Goal: Task Accomplishment & Management: Complete application form

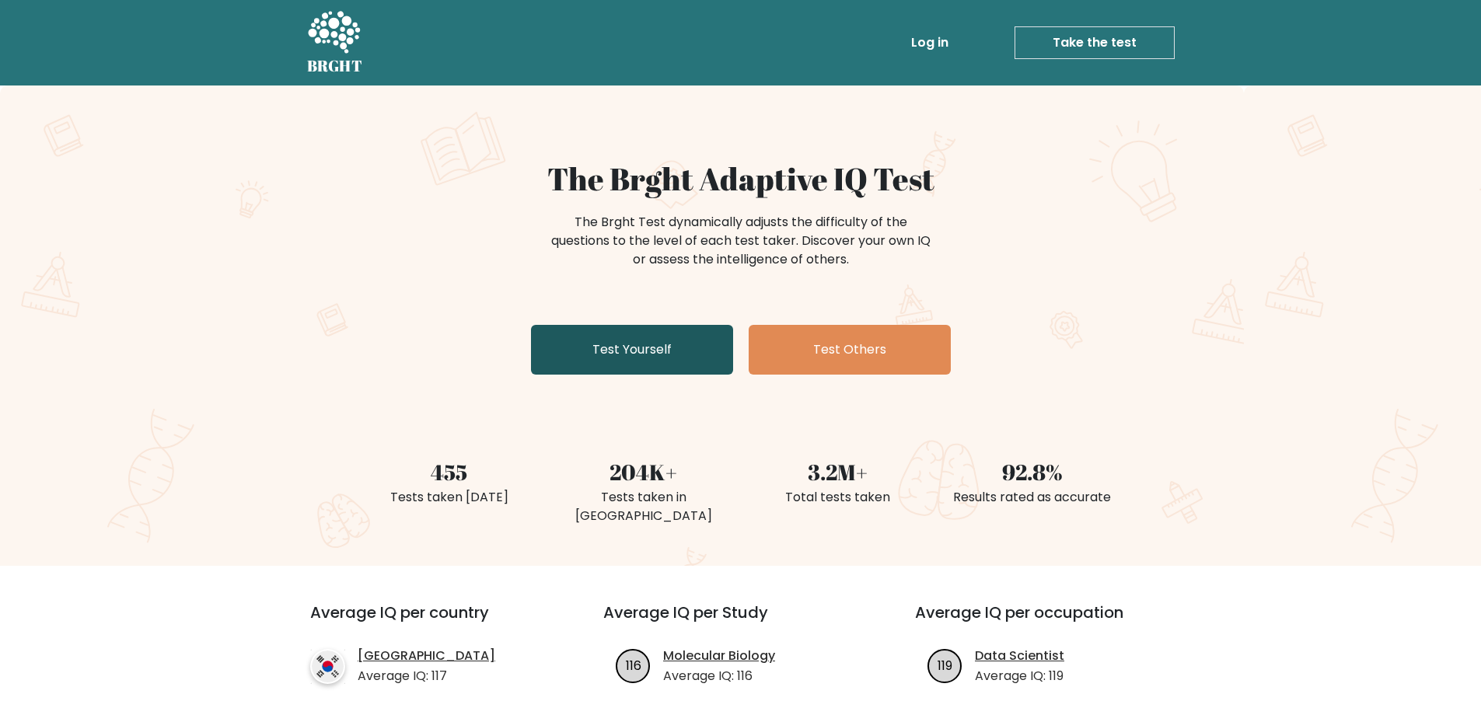
click at [621, 353] on link "Test Yourself" at bounding box center [632, 350] width 202 height 50
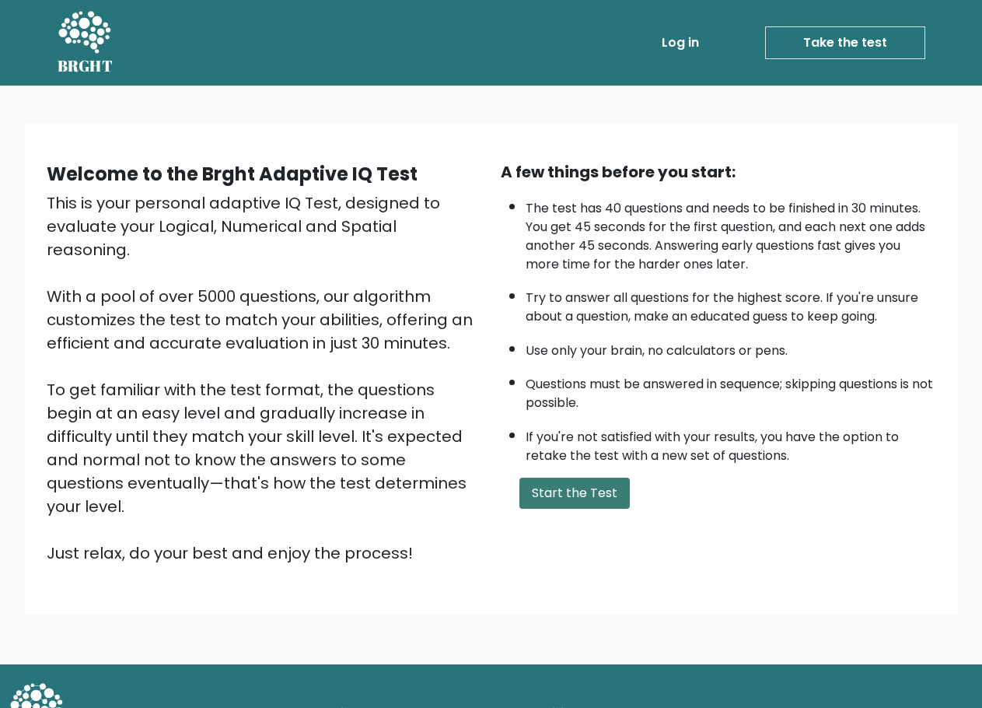
click at [540, 499] on button "Start the Test" at bounding box center [574, 492] width 110 height 31
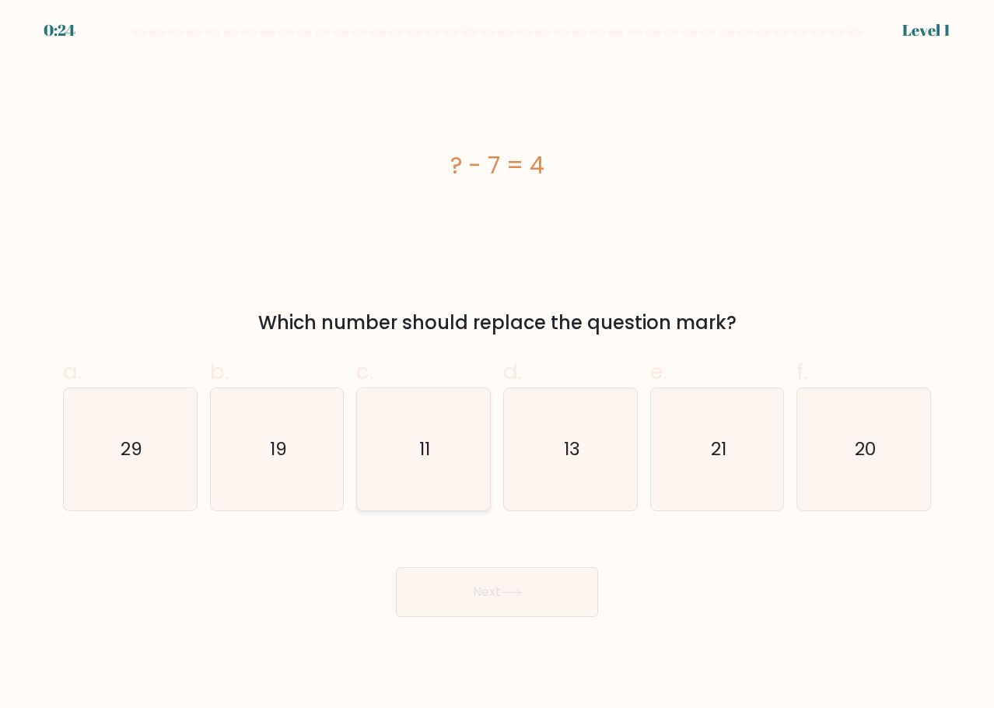
click at [405, 451] on icon "11" at bounding box center [422, 448] width 121 height 121
click at [497, 364] on input "c. 11" at bounding box center [497, 359] width 1 height 10
radio input "true"
click at [504, 554] on div "Next" at bounding box center [497, 573] width 887 height 87
click at [502, 567] on button "Next" at bounding box center [497, 592] width 202 height 50
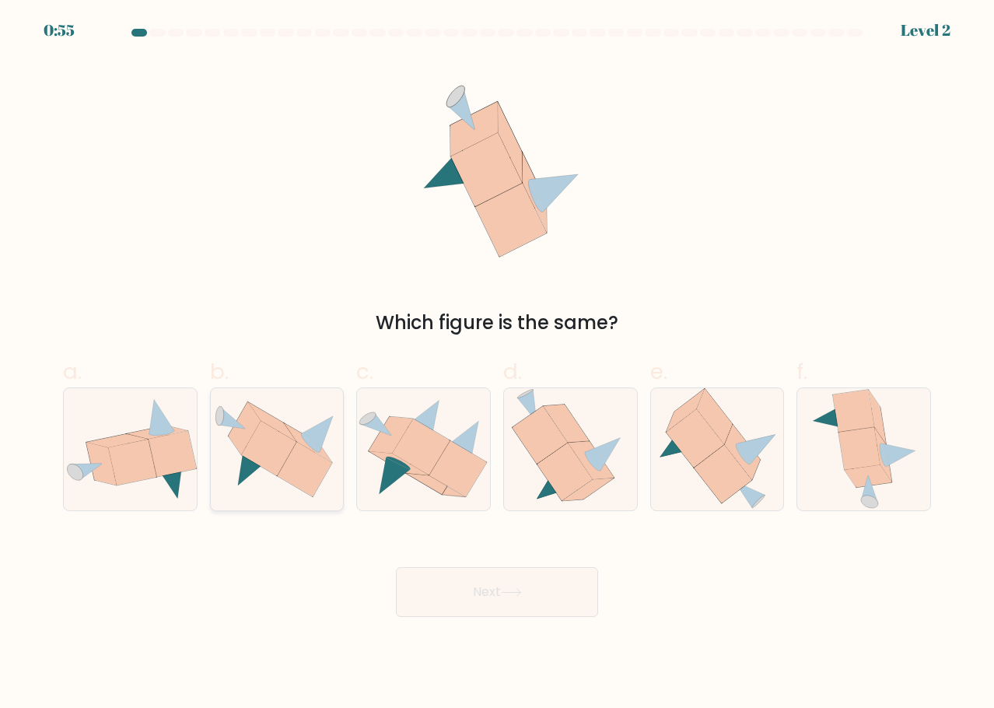
click at [302, 450] on icon at bounding box center [305, 469] width 55 height 55
click at [497, 364] on input "b." at bounding box center [497, 359] width 1 height 10
radio input "true"
click at [520, 590] on icon at bounding box center [511, 592] width 19 height 7
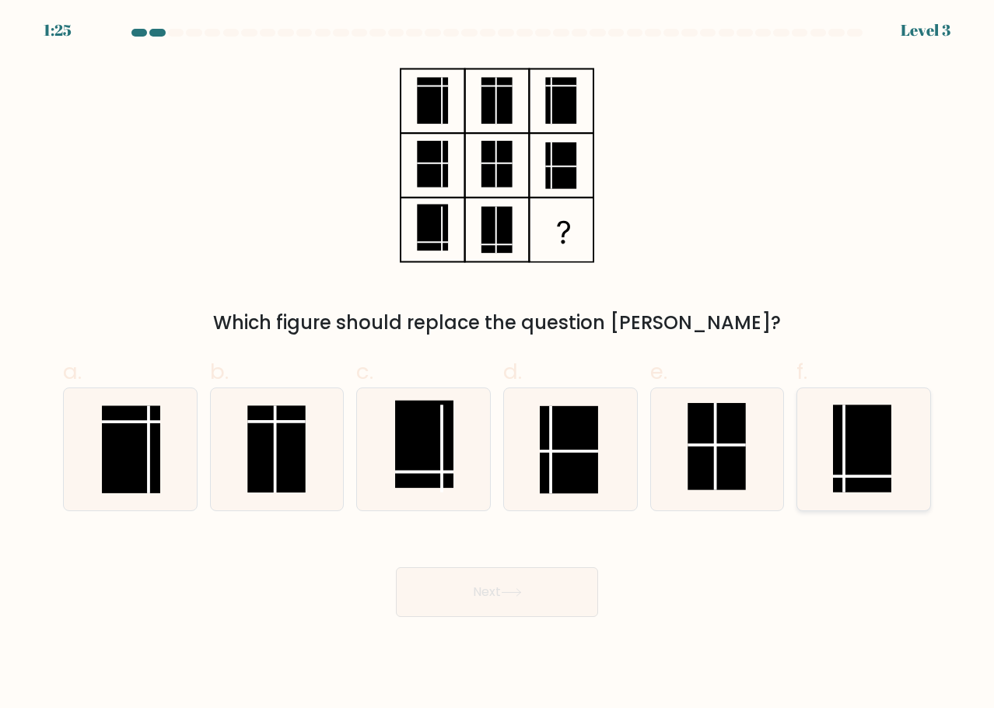
click at [850, 461] on rect at bounding box center [862, 448] width 58 height 87
click at [498, 364] on input "f." at bounding box center [497, 359] width 1 height 10
radio input "true"
drag, startPoint x: 578, startPoint y: 563, endPoint x: 561, endPoint y: 574, distance: 19.6
click at [573, 565] on div "Next" at bounding box center [497, 573] width 887 height 87
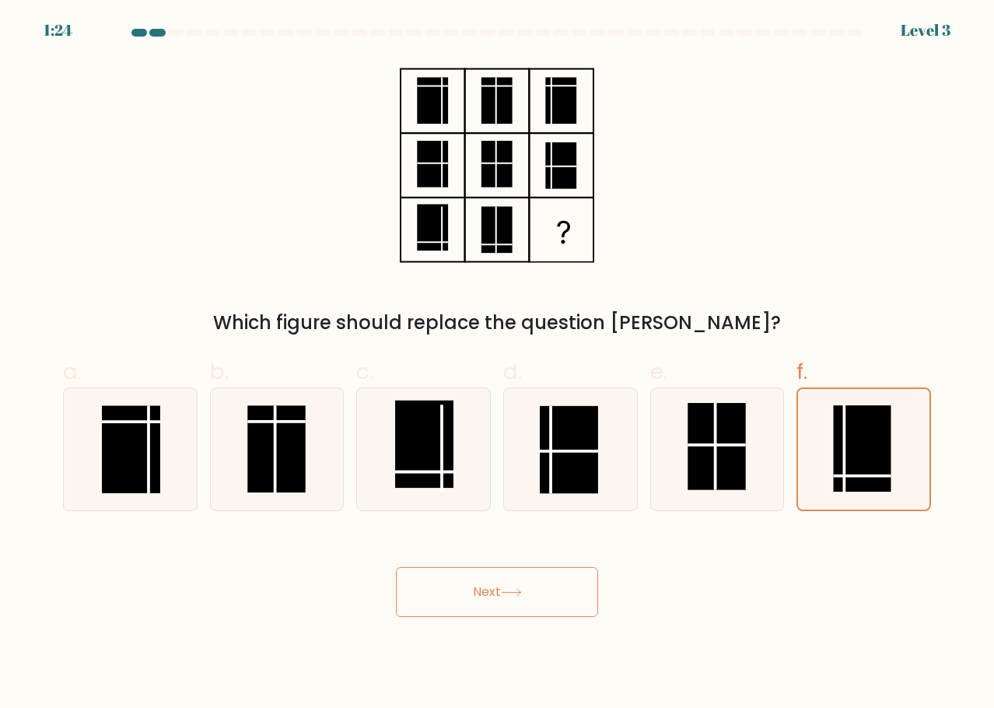
click at [560, 591] on button "Next" at bounding box center [497, 592] width 202 height 50
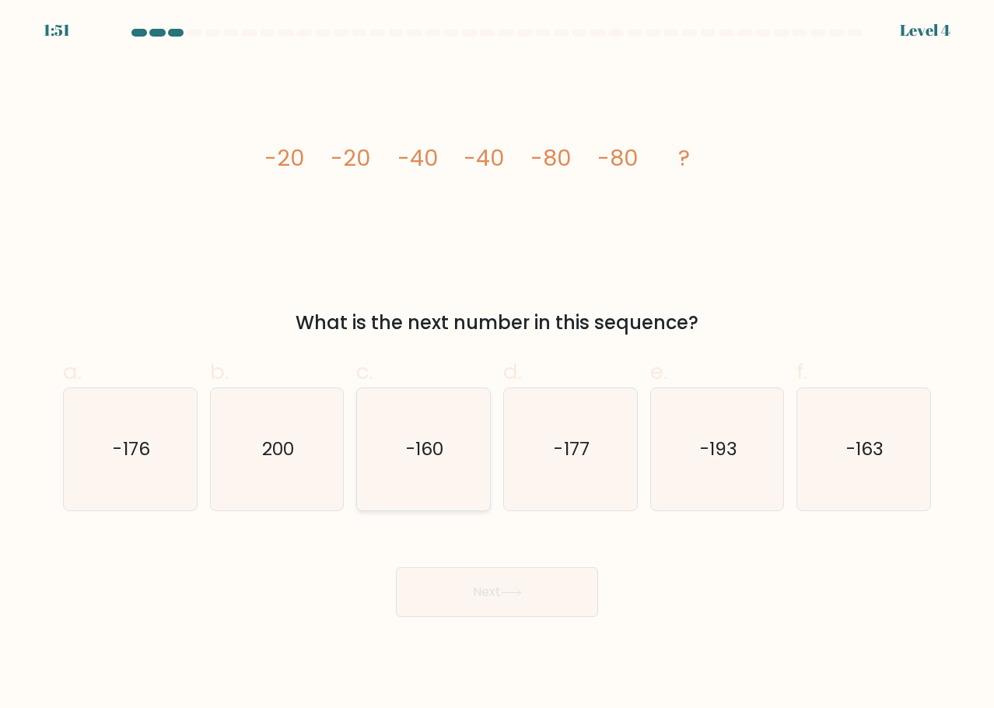
click at [440, 453] on text "-160" at bounding box center [424, 449] width 37 height 26
click at [497, 364] on input "c. -160" at bounding box center [497, 359] width 1 height 10
radio input "true"
click at [506, 575] on button "Next" at bounding box center [497, 592] width 202 height 50
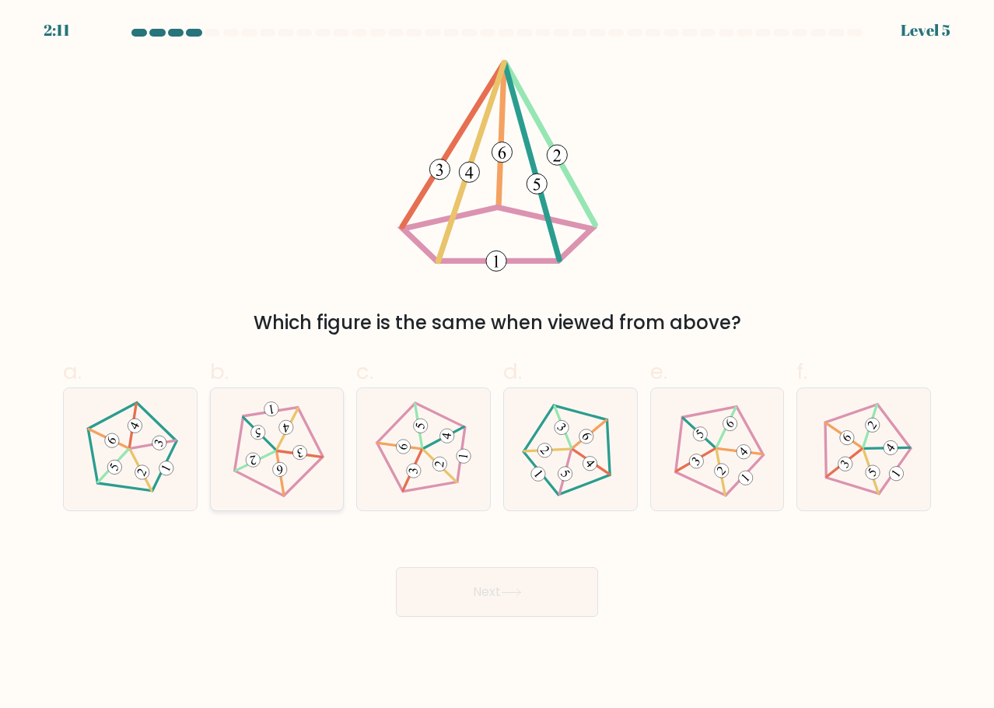
click at [246, 443] on icon at bounding box center [276, 448] width 97 height 97
click at [497, 364] on input "b." at bounding box center [497, 359] width 1 height 10
radio input "true"
click at [468, 568] on button "Next" at bounding box center [497, 592] width 202 height 50
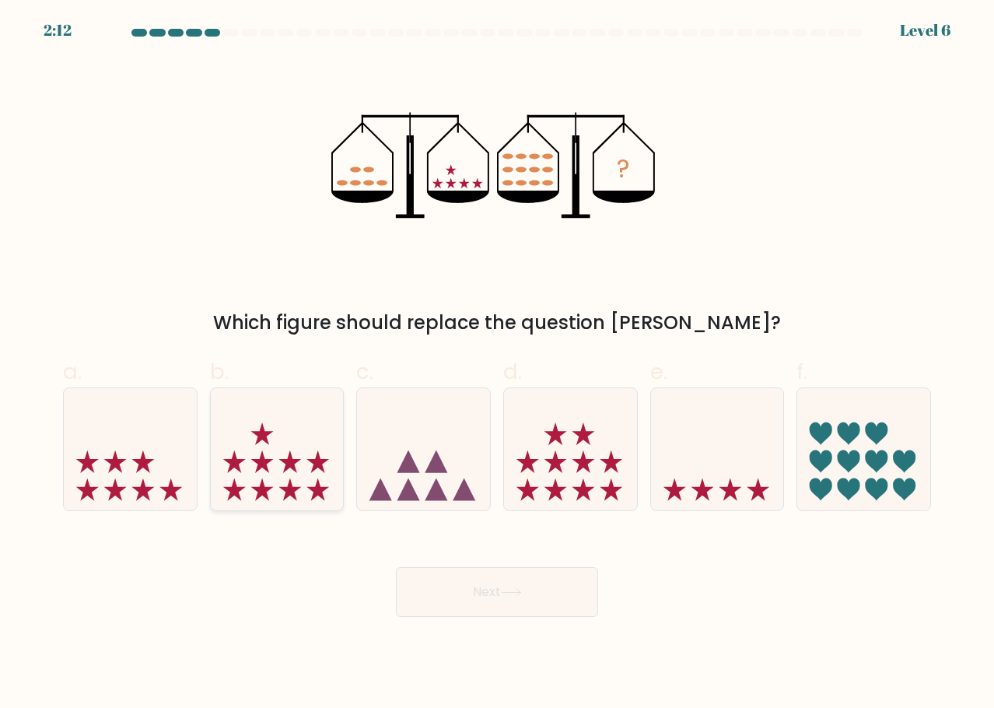
click at [275, 465] on icon at bounding box center [277, 449] width 133 height 110
click at [497, 364] on input "b." at bounding box center [497, 359] width 1 height 10
radio input "true"
click at [516, 585] on button "Next" at bounding box center [497, 592] width 202 height 50
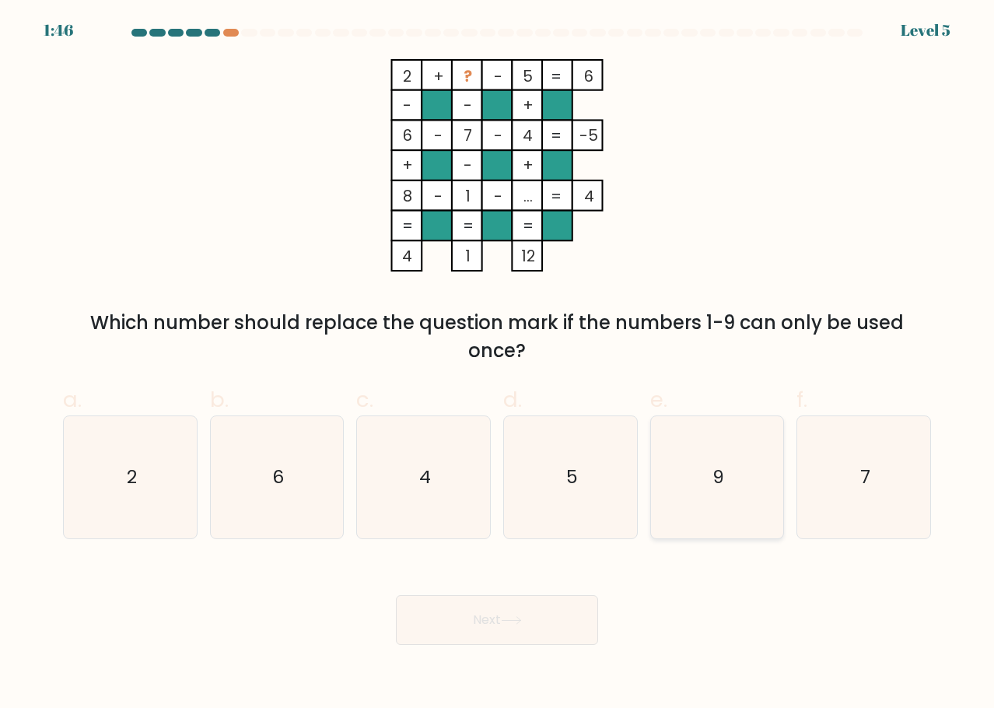
click at [748, 484] on icon "9" at bounding box center [716, 476] width 121 height 121
click at [498, 364] on input "e. 9" at bounding box center [497, 359] width 1 height 10
radio input "true"
click at [486, 607] on button "Next" at bounding box center [497, 620] width 202 height 50
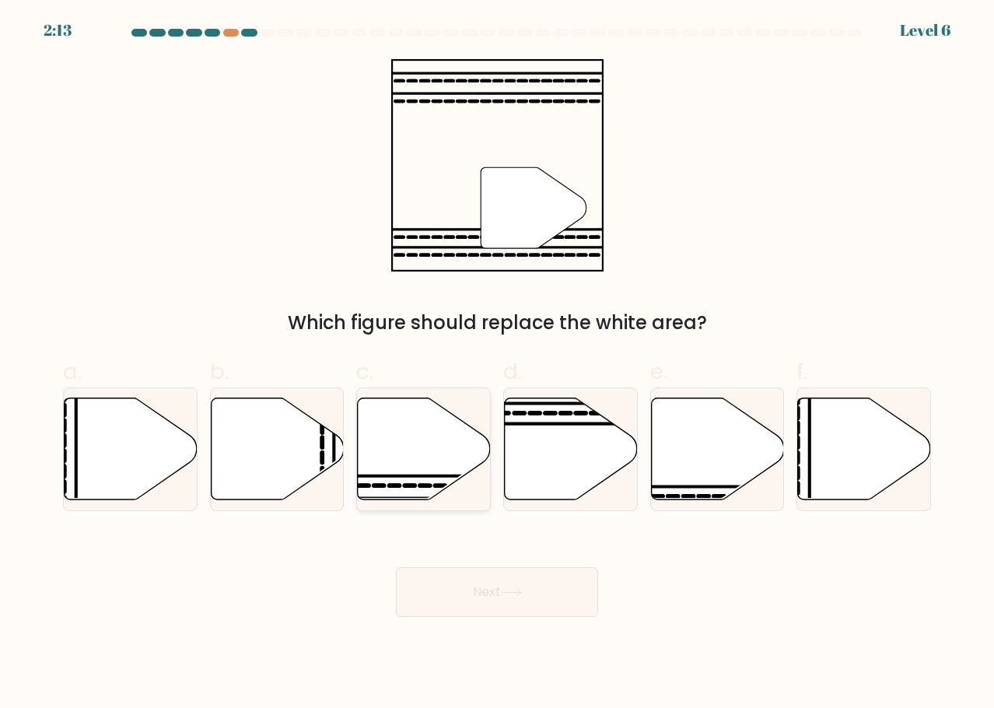
click at [421, 473] on icon at bounding box center [424, 448] width 133 height 102
click at [497, 364] on input "c." at bounding box center [497, 359] width 1 height 10
radio input "true"
click at [542, 600] on button "Next" at bounding box center [497, 592] width 202 height 50
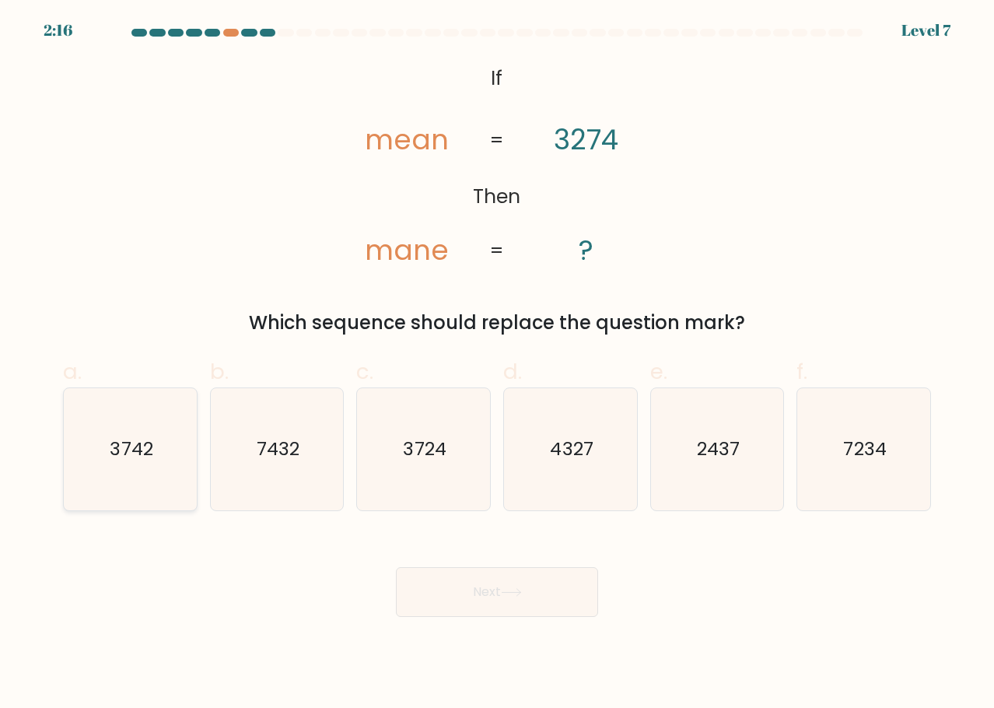
click at [154, 461] on icon "3742" at bounding box center [129, 448] width 121 height 121
click at [497, 364] on input "a. 3742" at bounding box center [497, 359] width 1 height 10
radio input "true"
click at [504, 612] on button "Next" at bounding box center [497, 592] width 202 height 50
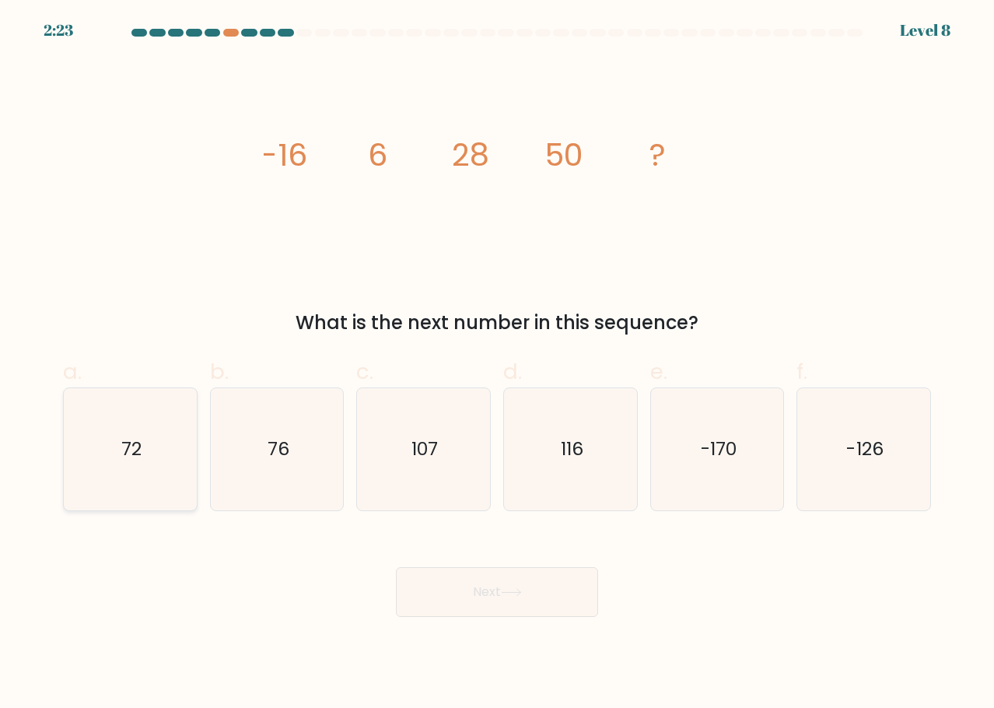
click at [184, 460] on icon "72" at bounding box center [129, 448] width 121 height 121
click at [497, 364] on input "a. 72" at bounding box center [497, 359] width 1 height 10
radio input "true"
click at [615, 675] on body "2:22 Level 8" at bounding box center [497, 354] width 994 height 708
click at [544, 585] on button "Next" at bounding box center [497, 592] width 202 height 50
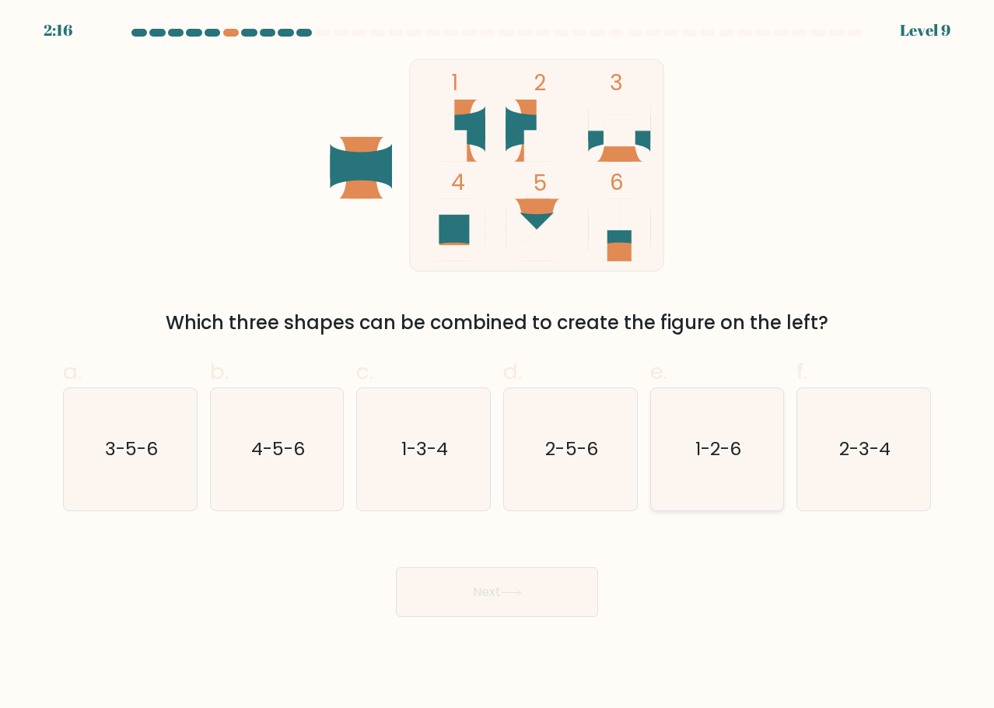
click at [706, 468] on icon "1-2-6" at bounding box center [716, 448] width 121 height 121
click at [498, 364] on input "e. 1-2-6" at bounding box center [497, 359] width 1 height 10
radio input "true"
click at [508, 610] on button "Next" at bounding box center [497, 592] width 202 height 50
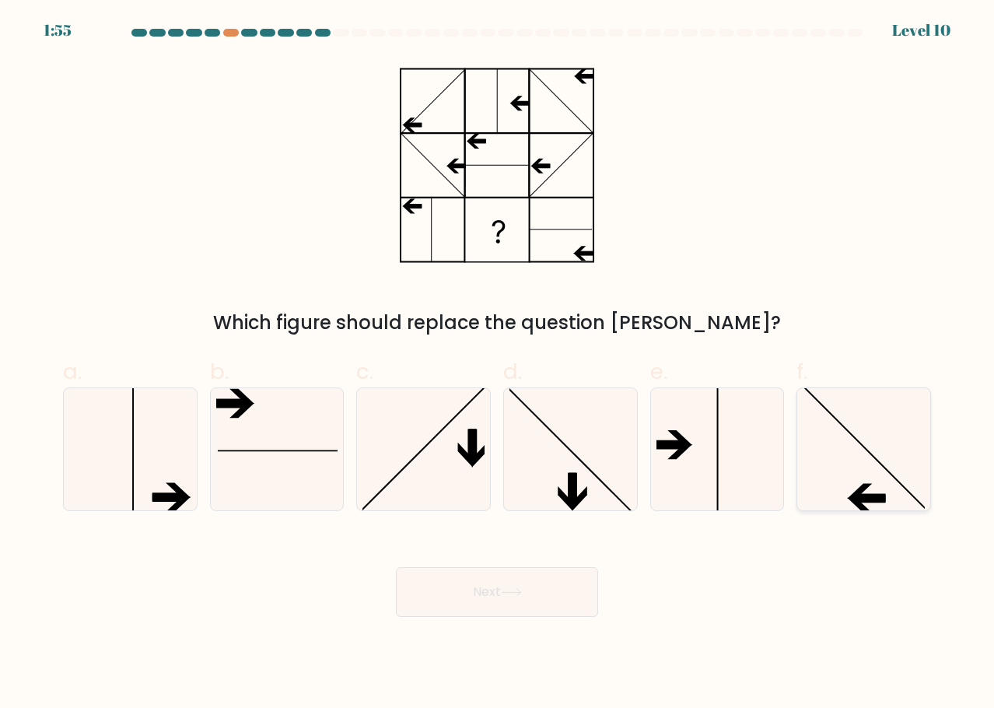
click at [850, 440] on icon at bounding box center [863, 448] width 121 height 121
click at [498, 364] on input "f." at bounding box center [497, 359] width 1 height 10
radio input "true"
click at [537, 595] on button "Next" at bounding box center [497, 592] width 202 height 50
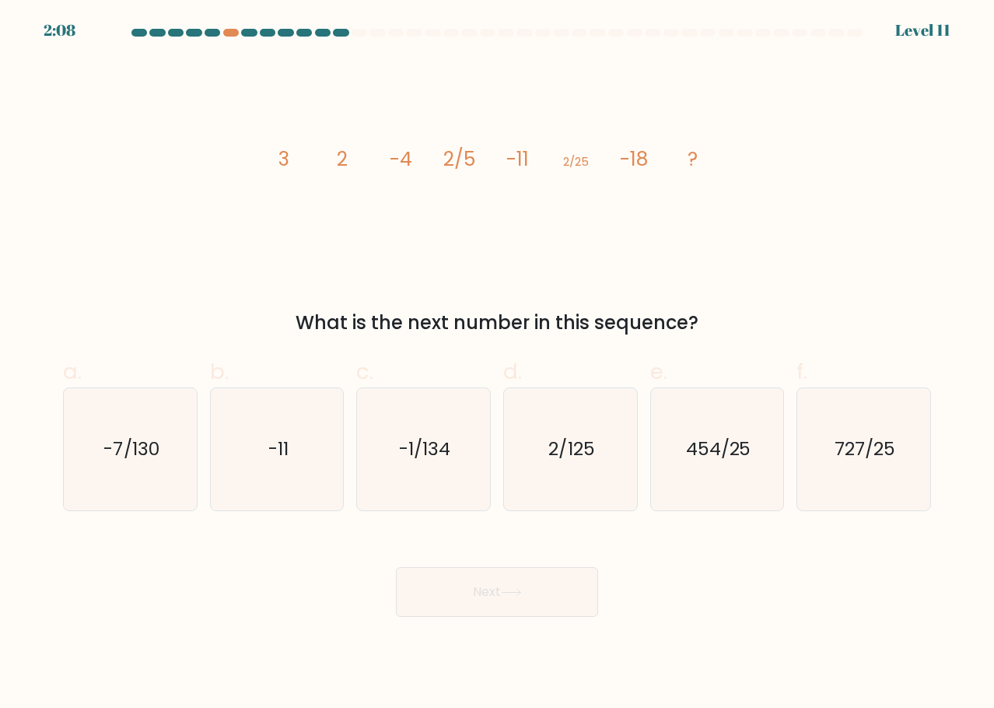
drag, startPoint x: 551, startPoint y: 444, endPoint x: 551, endPoint y: 518, distance: 73.9
click at [551, 444] on text "2/125" at bounding box center [571, 449] width 46 height 26
click at [498, 364] on input "d. 2/125" at bounding box center [497, 359] width 1 height 10
radio input "true"
click at [559, 594] on button "Next" at bounding box center [497, 592] width 202 height 50
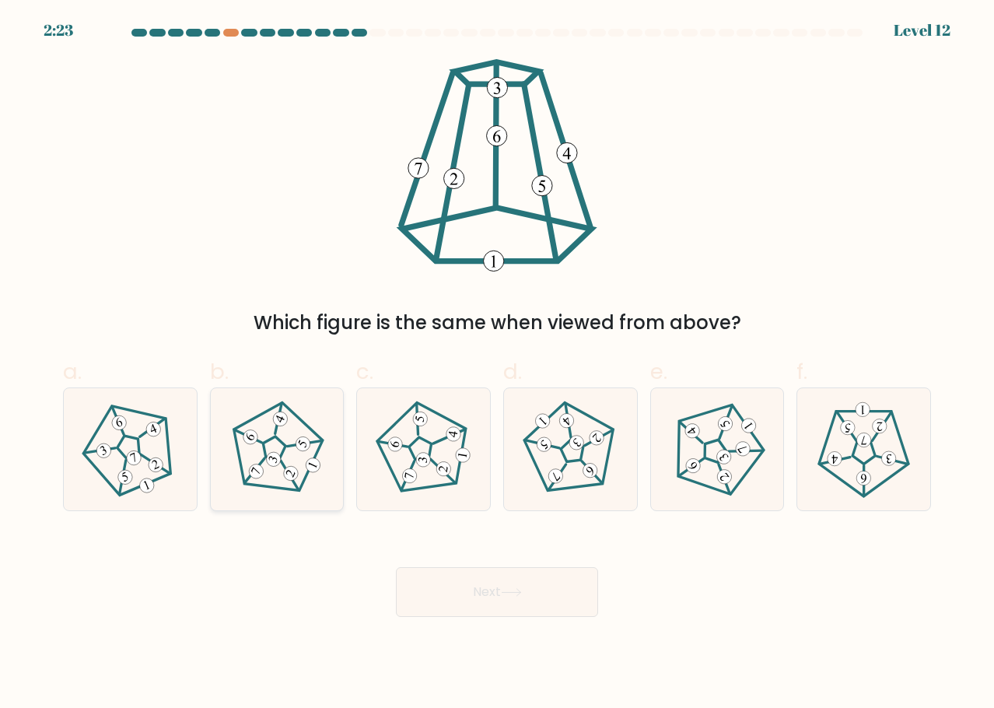
click at [278, 448] on icon at bounding box center [276, 448] width 97 height 97
click at [497, 364] on input "b." at bounding box center [497, 359] width 1 height 10
radio input "true"
click at [508, 596] on icon at bounding box center [511, 592] width 21 height 9
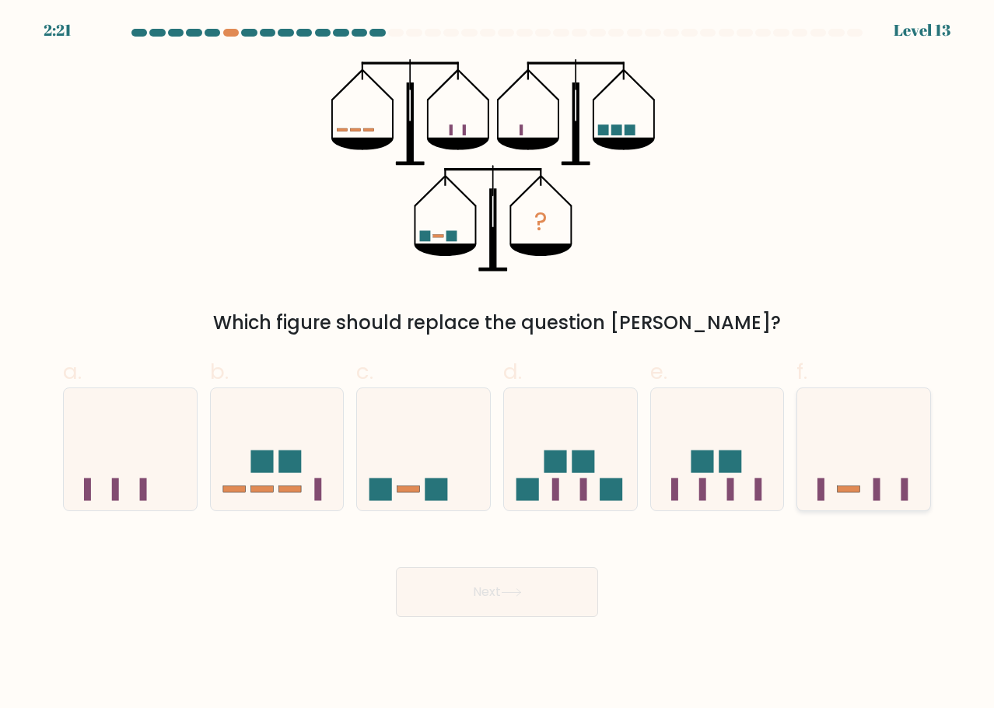
click at [847, 490] on rect at bounding box center [849, 489] width 23 height 6
click at [498, 364] on input "f." at bounding box center [497, 359] width 1 height 10
radio input "true"
click at [553, 590] on button "Next" at bounding box center [497, 592] width 202 height 50
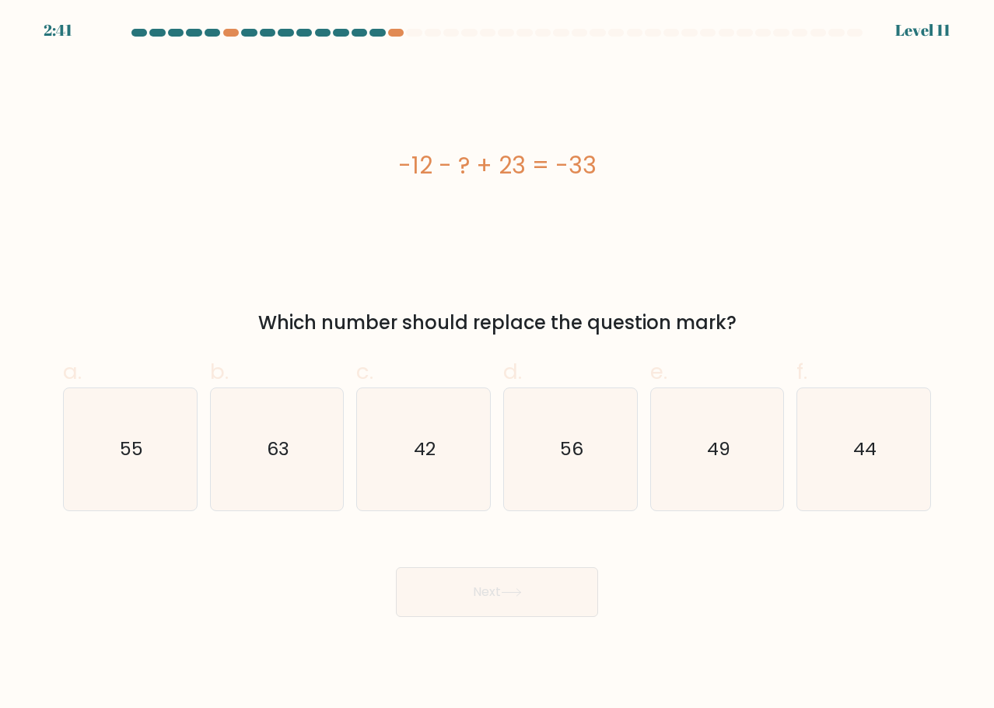
drag, startPoint x: 848, startPoint y: 428, endPoint x: 759, endPoint y: 525, distance: 131.5
click at [848, 428] on icon "44" at bounding box center [863, 448] width 121 height 121
click at [498, 364] on input "f. 44" at bounding box center [497, 359] width 1 height 10
radio input "true"
click at [523, 608] on button "Next" at bounding box center [497, 592] width 202 height 50
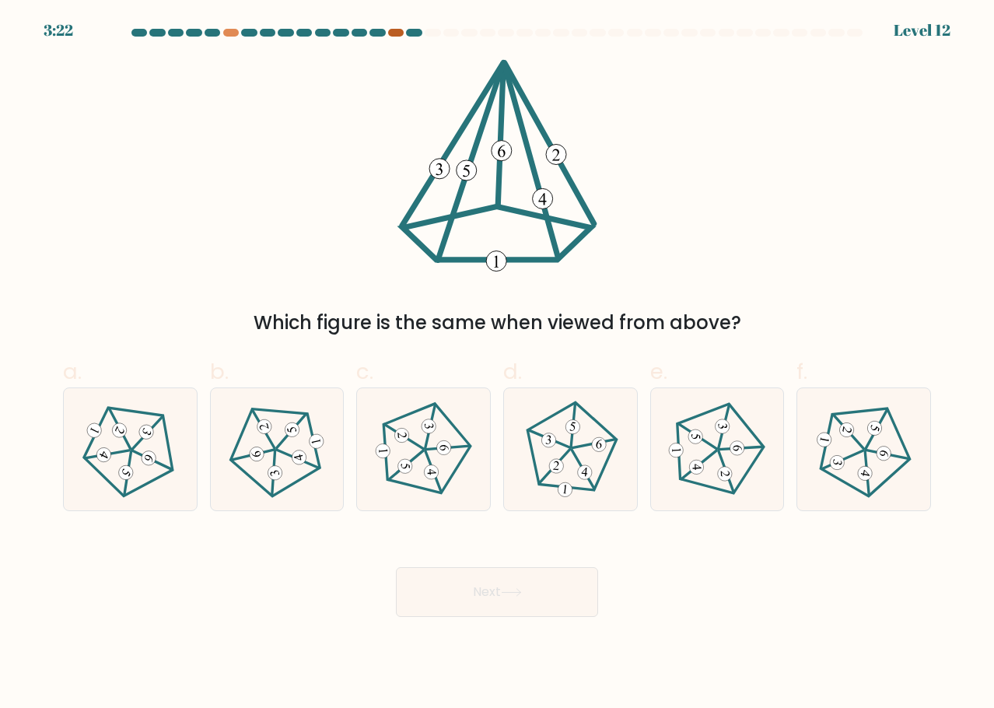
click at [397, 34] on div at bounding box center [396, 33] width 16 height 8
click at [394, 34] on div at bounding box center [396, 33] width 16 height 8
click at [417, 32] on div at bounding box center [414, 33] width 16 height 8
click at [724, 477] on 512 at bounding box center [725, 473] width 15 height 15
click at [498, 364] on input "e." at bounding box center [497, 359] width 1 height 10
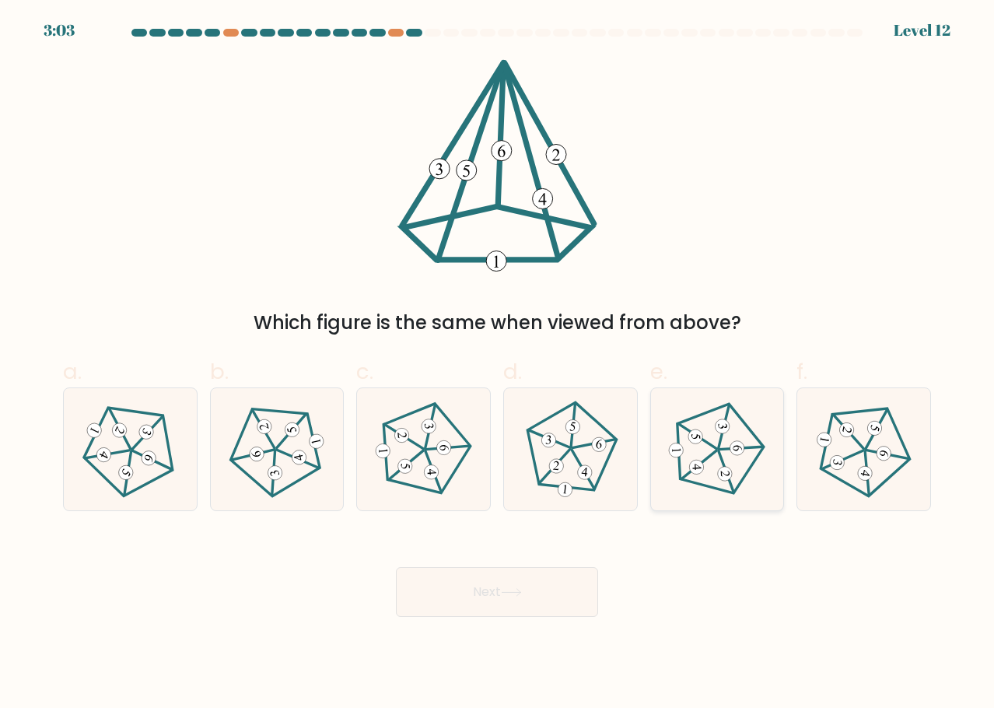
radio input "true"
click at [576, 600] on button "Next" at bounding box center [497, 592] width 202 height 50
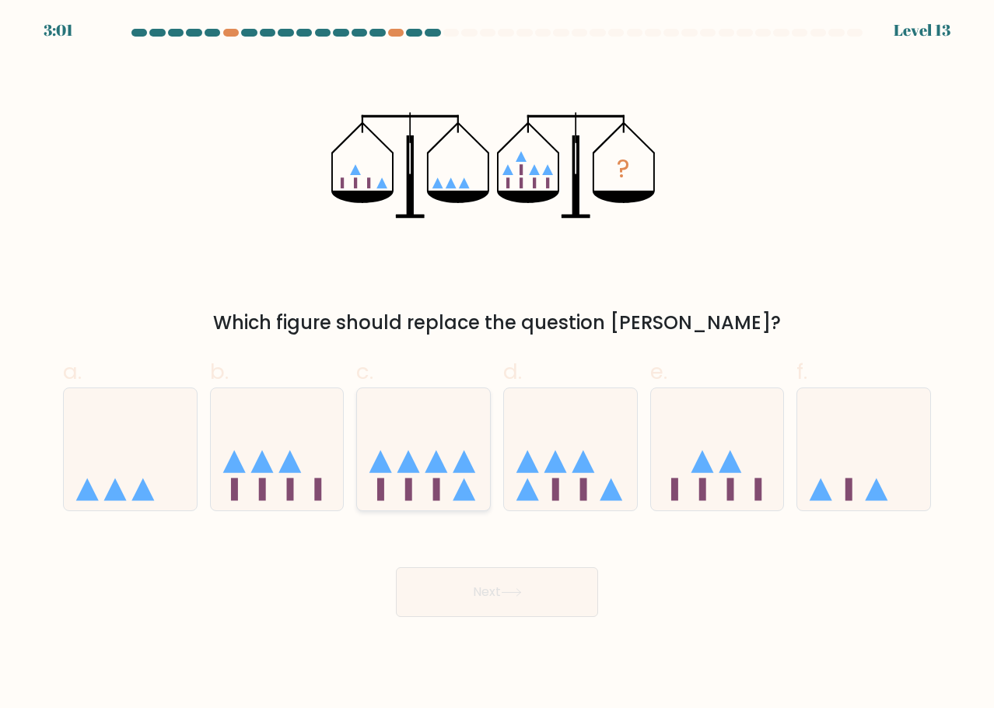
click at [439, 458] on icon at bounding box center [436, 461] width 23 height 23
click at [497, 364] on input "c." at bounding box center [497, 359] width 1 height 10
radio input "true"
click at [499, 600] on button "Next" at bounding box center [497, 592] width 202 height 50
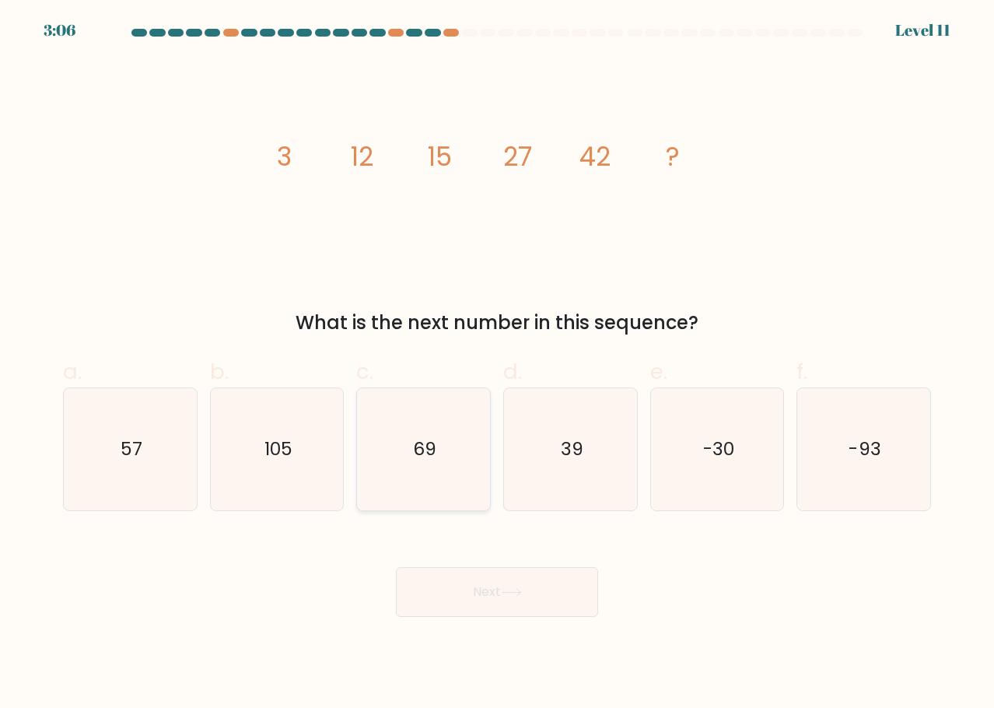
click at [450, 476] on icon "69" at bounding box center [422, 448] width 121 height 121
click at [497, 364] on input "c. 69" at bounding box center [497, 359] width 1 height 10
radio input "true"
click at [552, 595] on button "Next" at bounding box center [497, 592] width 202 height 50
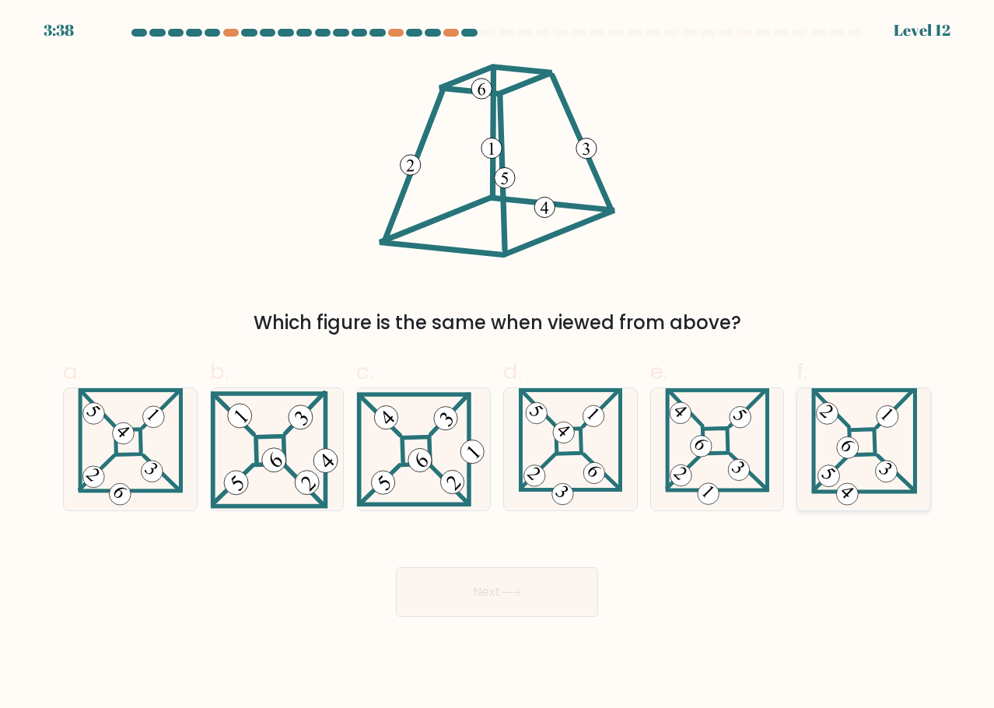
click at [872, 447] on icon at bounding box center [864, 448] width 106 height 121
click at [498, 364] on input "f." at bounding box center [497, 359] width 1 height 10
radio input "true"
click at [565, 600] on button "Next" at bounding box center [497, 592] width 202 height 50
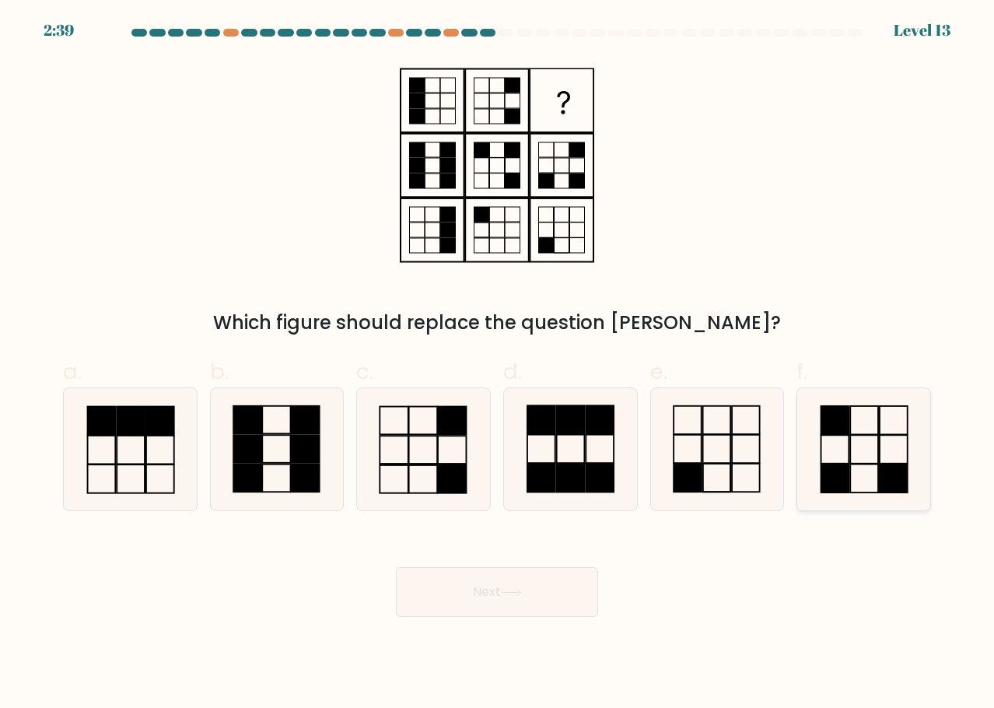
click at [878, 455] on rect at bounding box center [864, 449] width 28 height 28
click at [498, 364] on input "f." at bounding box center [497, 359] width 1 height 10
radio input "true"
click at [578, 580] on button "Next" at bounding box center [497, 592] width 202 height 50
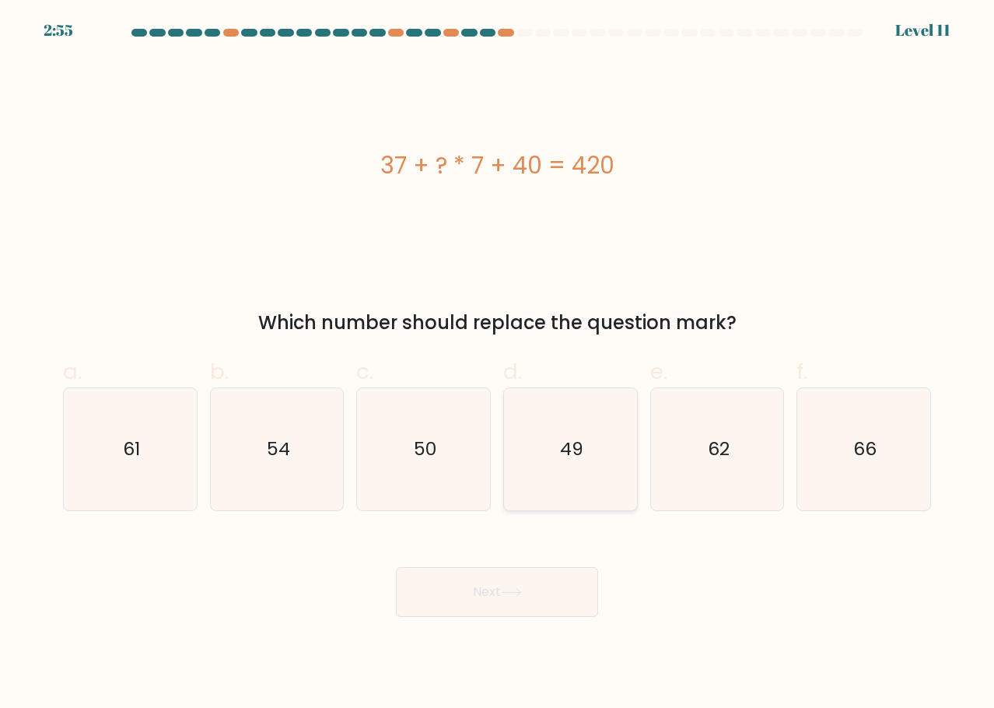
click at [569, 433] on icon "49" at bounding box center [569, 448] width 121 height 121
click at [498, 364] on input "d. 49" at bounding box center [497, 359] width 1 height 10
radio input "true"
click at [526, 577] on button "Next" at bounding box center [497, 592] width 202 height 50
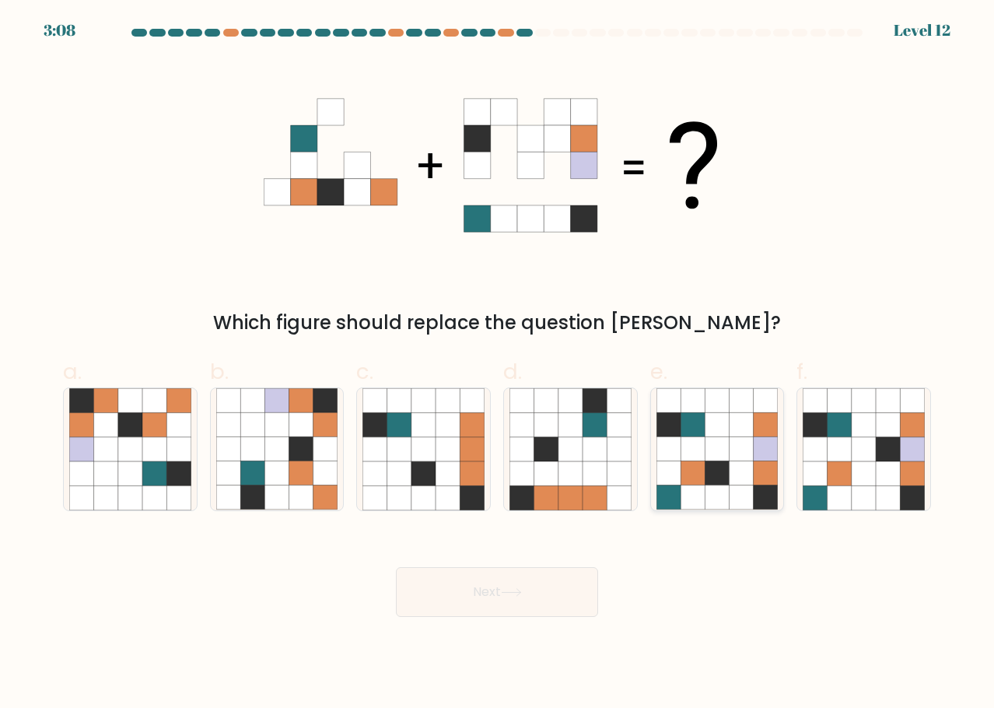
click at [742, 475] on icon at bounding box center [741, 473] width 24 height 24
click at [498, 364] on input "e." at bounding box center [497, 359] width 1 height 10
radio input "true"
click at [551, 594] on button "Next" at bounding box center [497, 592] width 202 height 50
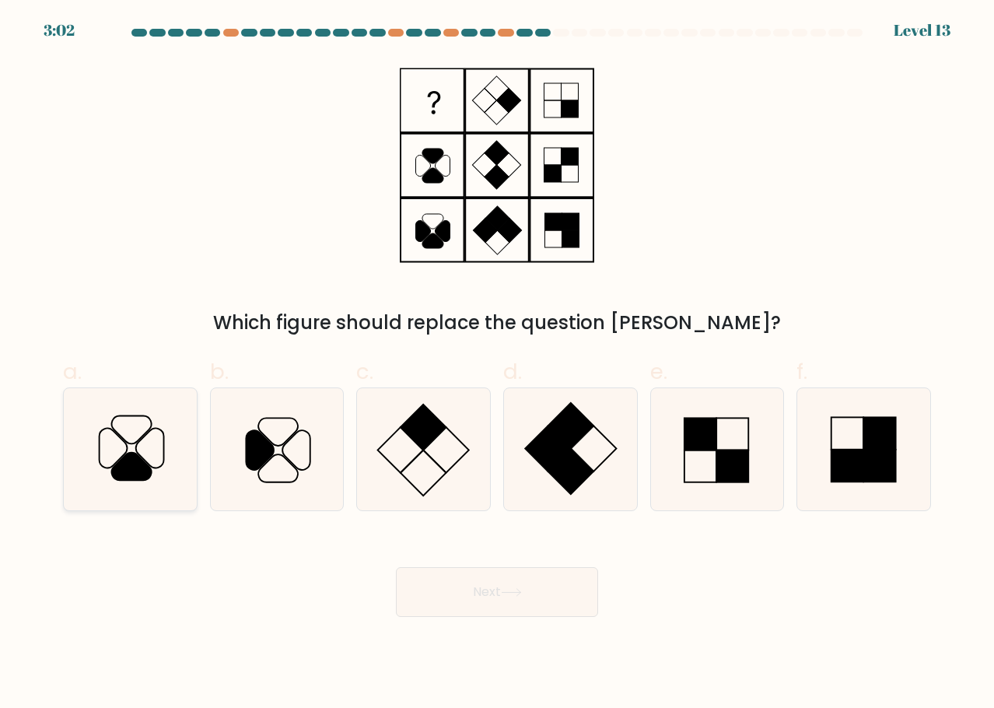
click at [153, 452] on icon at bounding box center [129, 448] width 121 height 121
click at [497, 364] on input "a." at bounding box center [497, 359] width 1 height 10
radio input "true"
click at [547, 614] on button "Next" at bounding box center [497, 592] width 202 height 50
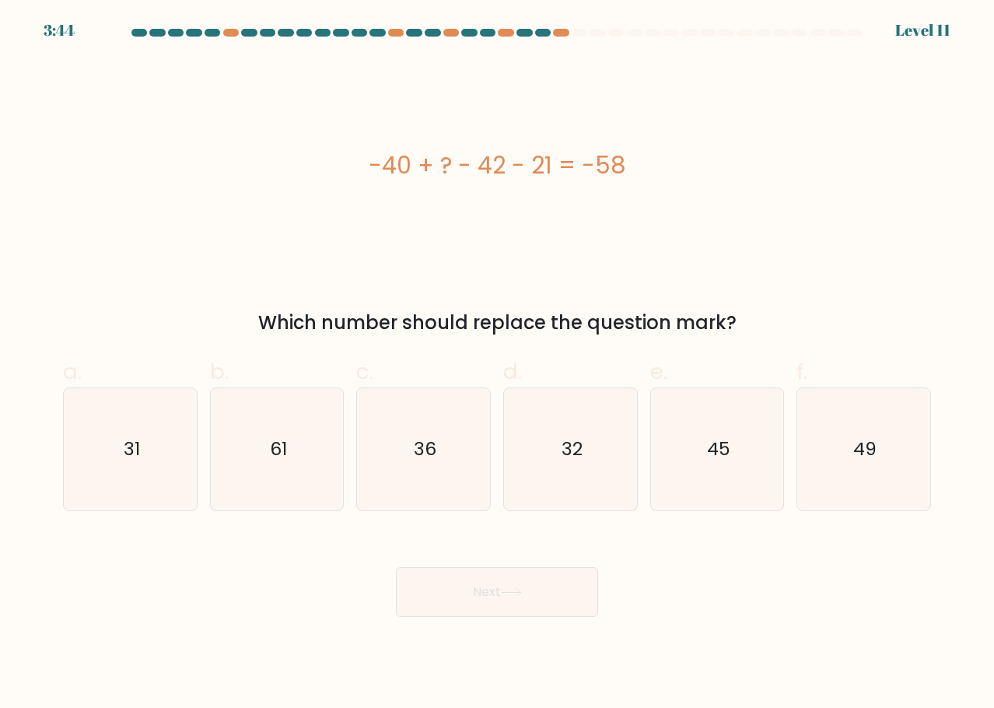
click at [527, 593] on button "Next" at bounding box center [497, 592] width 202 height 50
click at [737, 442] on icon "45" at bounding box center [716, 448] width 121 height 121
click at [498, 364] on input "e. 45" at bounding box center [497, 359] width 1 height 10
radio input "true"
drag, startPoint x: 551, startPoint y: 597, endPoint x: 570, endPoint y: 608, distance: 21.6
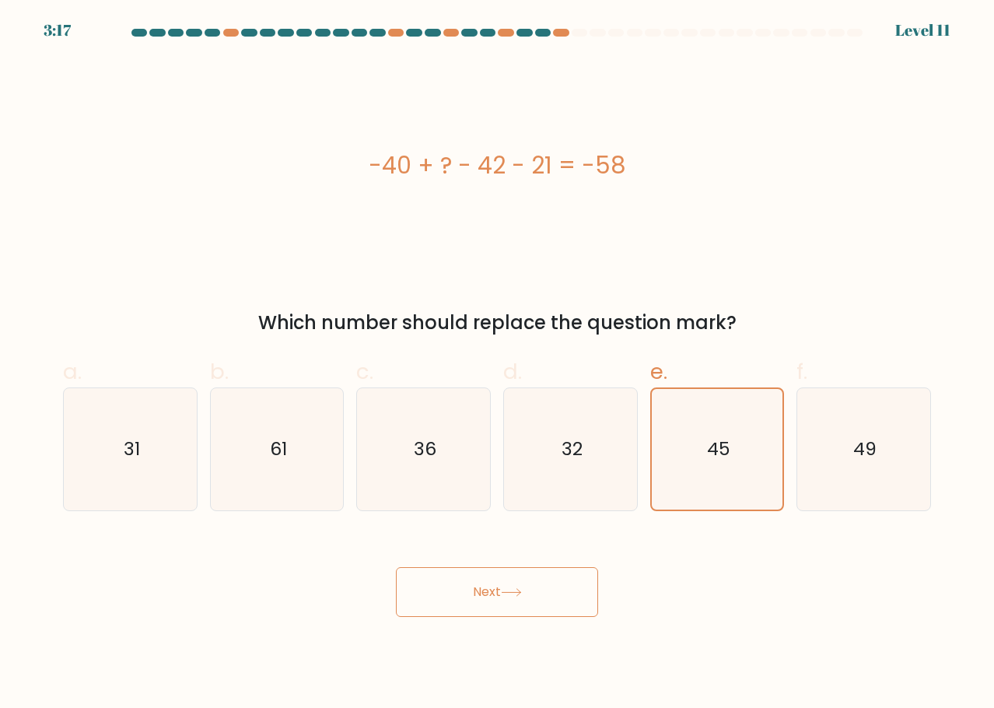
click at [552, 599] on button "Next" at bounding box center [497, 592] width 202 height 50
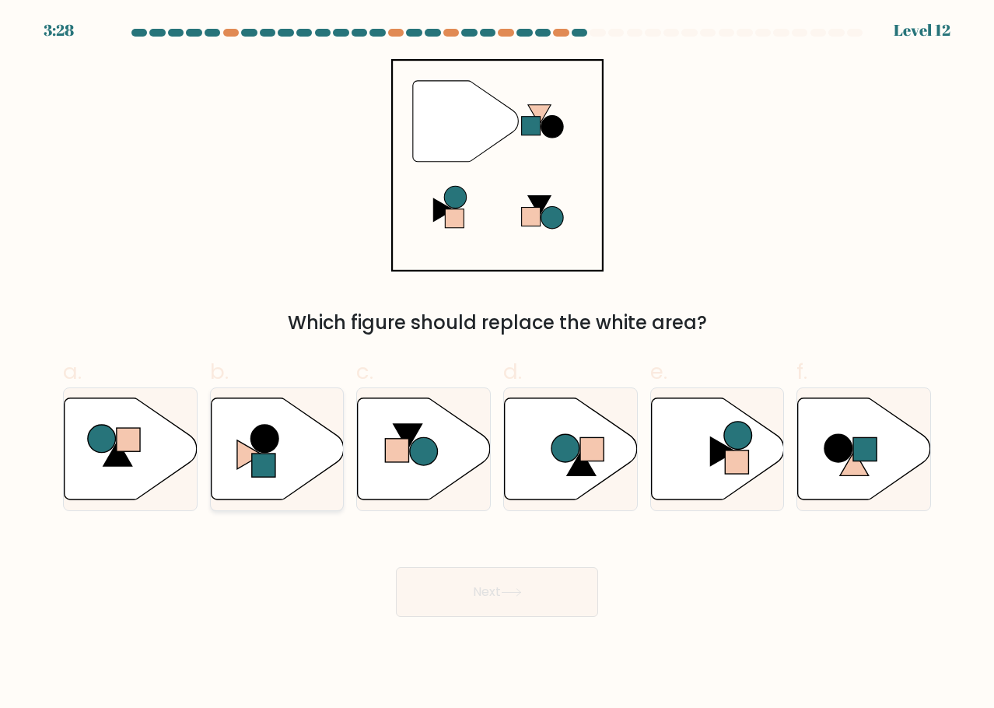
click at [275, 437] on circle at bounding box center [264, 439] width 28 height 28
click at [497, 364] on input "b." at bounding box center [497, 359] width 1 height 10
radio input "true"
click at [508, 595] on icon at bounding box center [511, 592] width 21 height 9
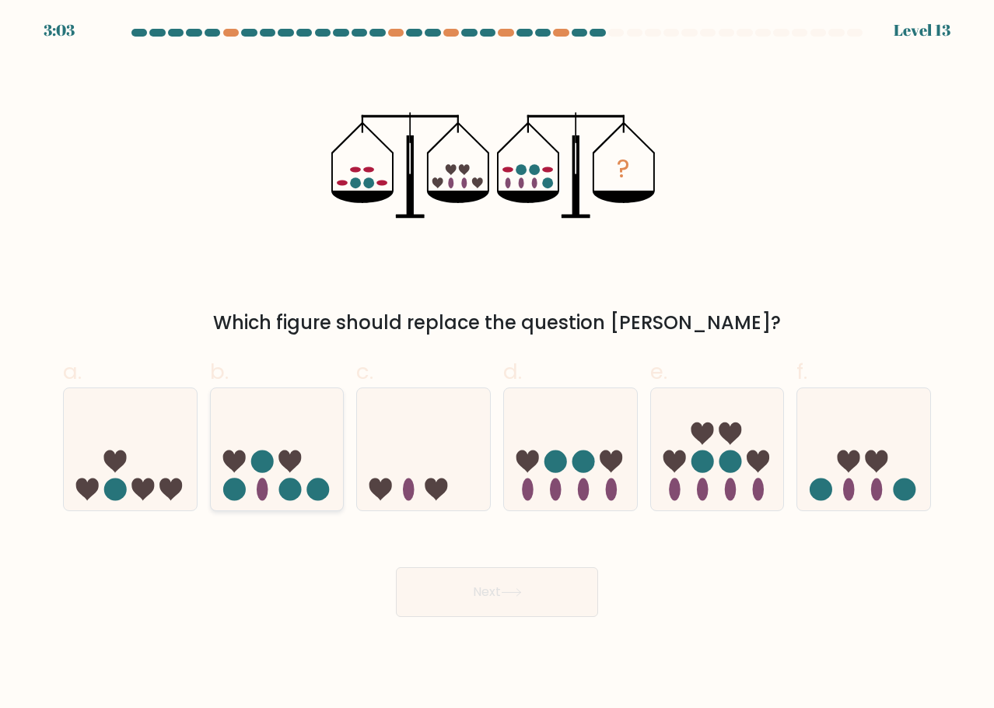
click at [296, 494] on circle at bounding box center [289, 489] width 23 height 23
click at [497, 364] on input "b." at bounding box center [497, 359] width 1 height 10
radio input "true"
click at [459, 583] on button "Next" at bounding box center [497, 592] width 202 height 50
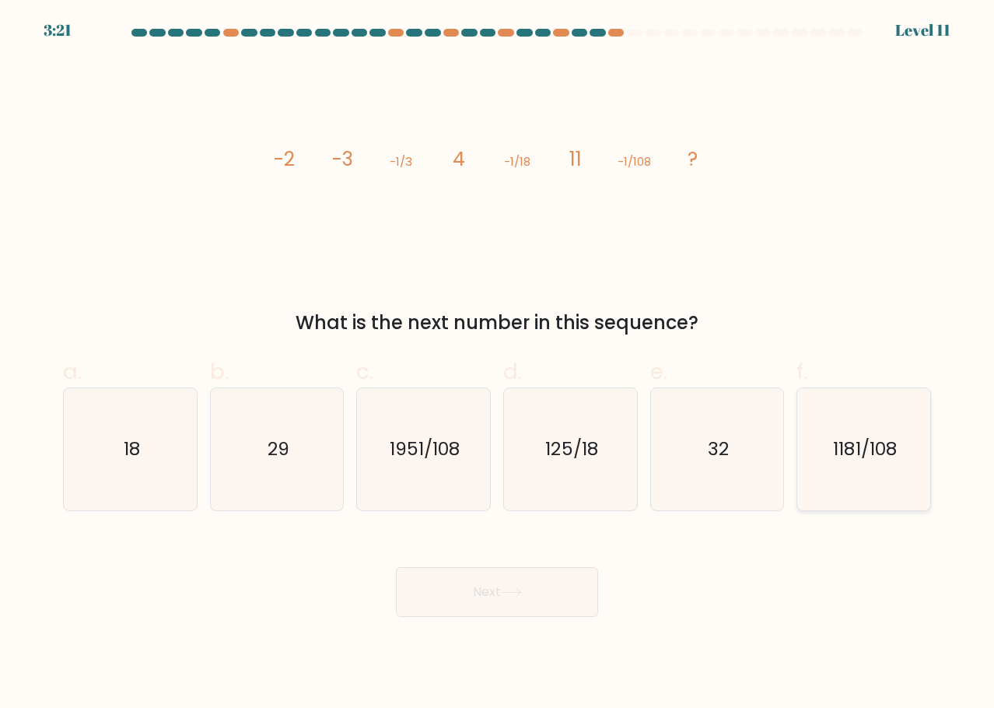
click at [828, 421] on icon "1181/108" at bounding box center [863, 448] width 121 height 121
click at [498, 364] on input "f. 1181/108" at bounding box center [497, 359] width 1 height 10
radio input "true"
click at [518, 575] on button "Next" at bounding box center [497, 592] width 202 height 50
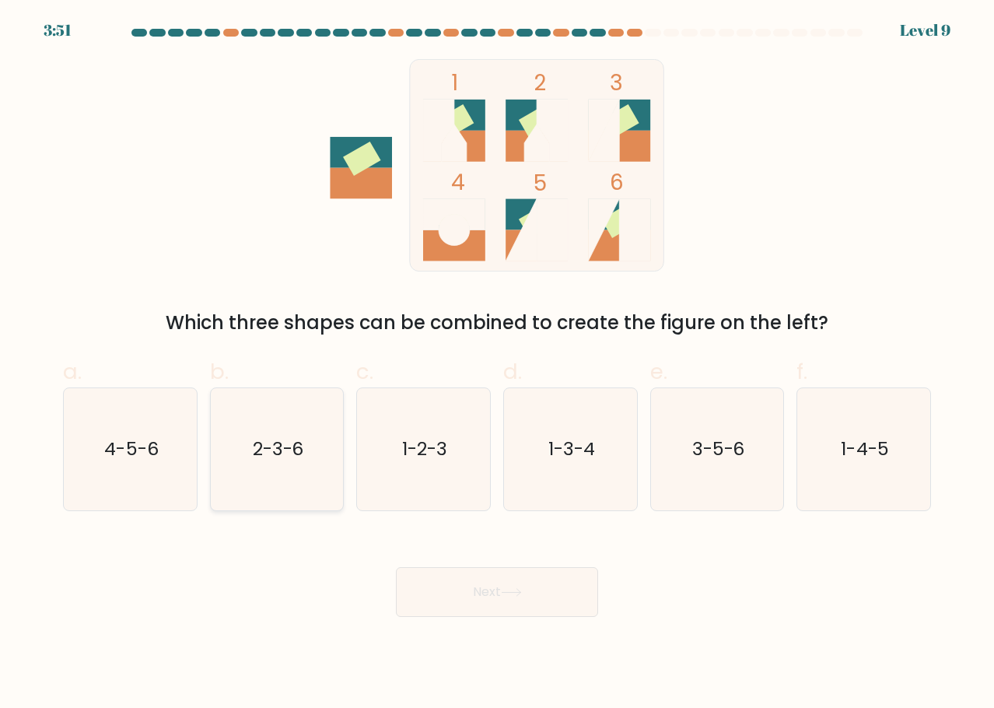
click at [271, 469] on icon "2-3-6" at bounding box center [276, 448] width 121 height 121
click at [497, 364] on input "b. 2-3-6" at bounding box center [497, 359] width 1 height 10
radio input "true"
click at [461, 573] on button "Next" at bounding box center [497, 592] width 202 height 50
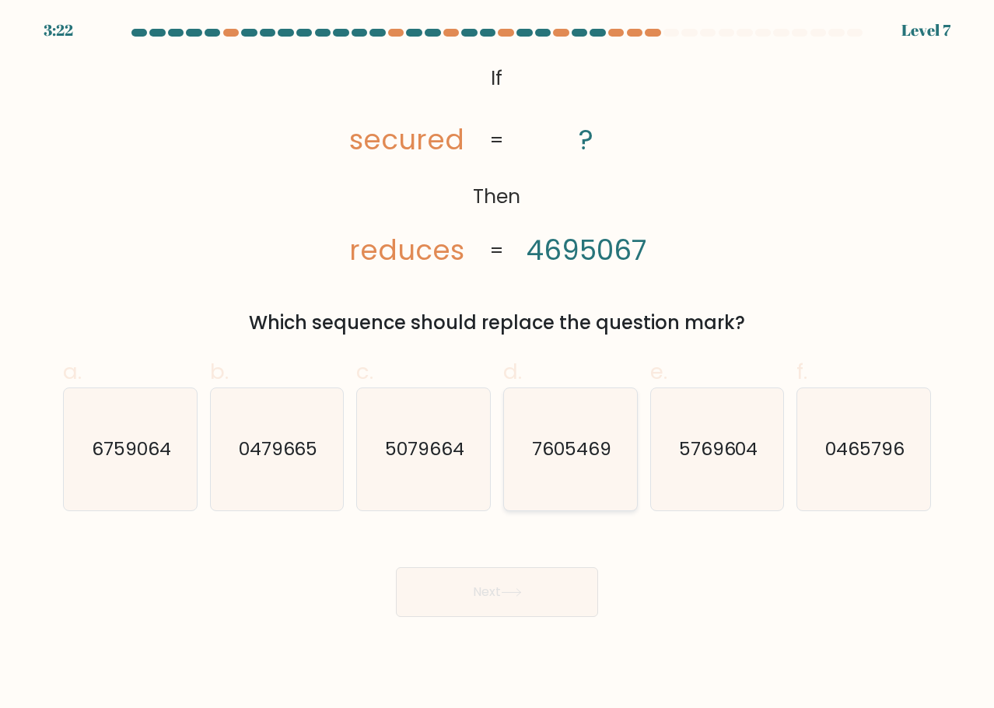
click at [581, 455] on text "7605469" at bounding box center [571, 449] width 79 height 26
click at [498, 364] on input "d. 7605469" at bounding box center [497, 359] width 1 height 10
radio input "true"
click at [522, 588] on icon at bounding box center [511, 592] width 21 height 9
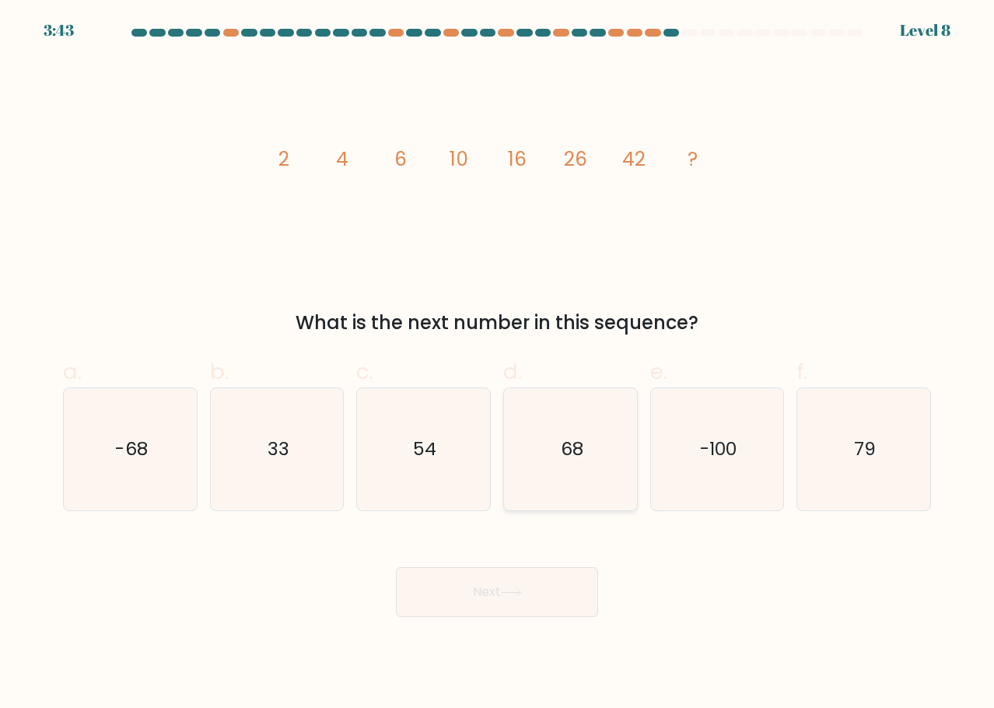
click at [568, 467] on icon "68" at bounding box center [569, 448] width 121 height 121
click at [498, 364] on input "d. 68" at bounding box center [497, 359] width 1 height 10
radio input "true"
click at [562, 586] on button "Next" at bounding box center [497, 592] width 202 height 50
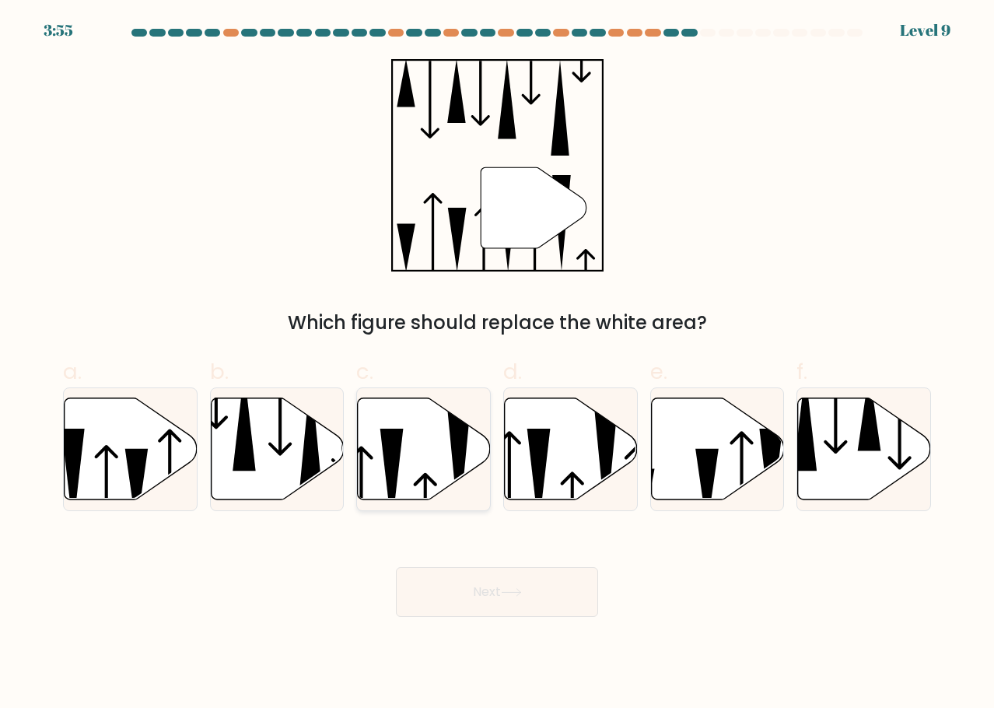
click at [432, 443] on icon at bounding box center [424, 448] width 133 height 102
click at [497, 364] on input "c." at bounding box center [497, 359] width 1 height 10
radio input "true"
click at [525, 583] on button "Next" at bounding box center [497, 592] width 202 height 50
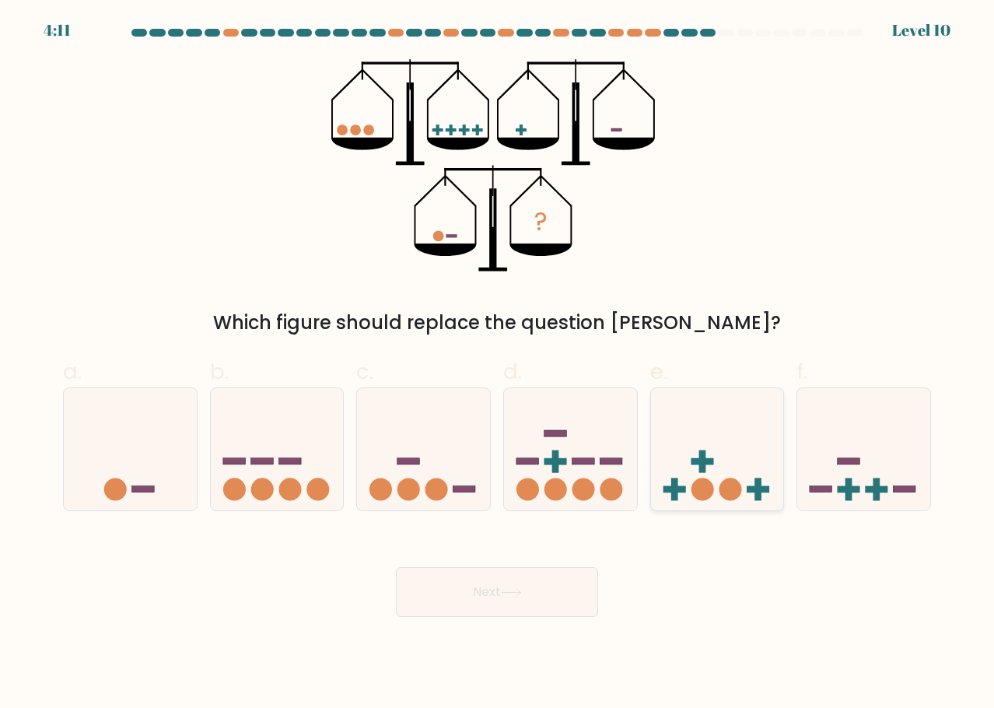
click at [724, 480] on circle at bounding box center [730, 489] width 23 height 23
click at [498, 364] on input "e." at bounding box center [497, 359] width 1 height 10
radio input "true"
click at [523, 596] on button "Next" at bounding box center [497, 592] width 202 height 50
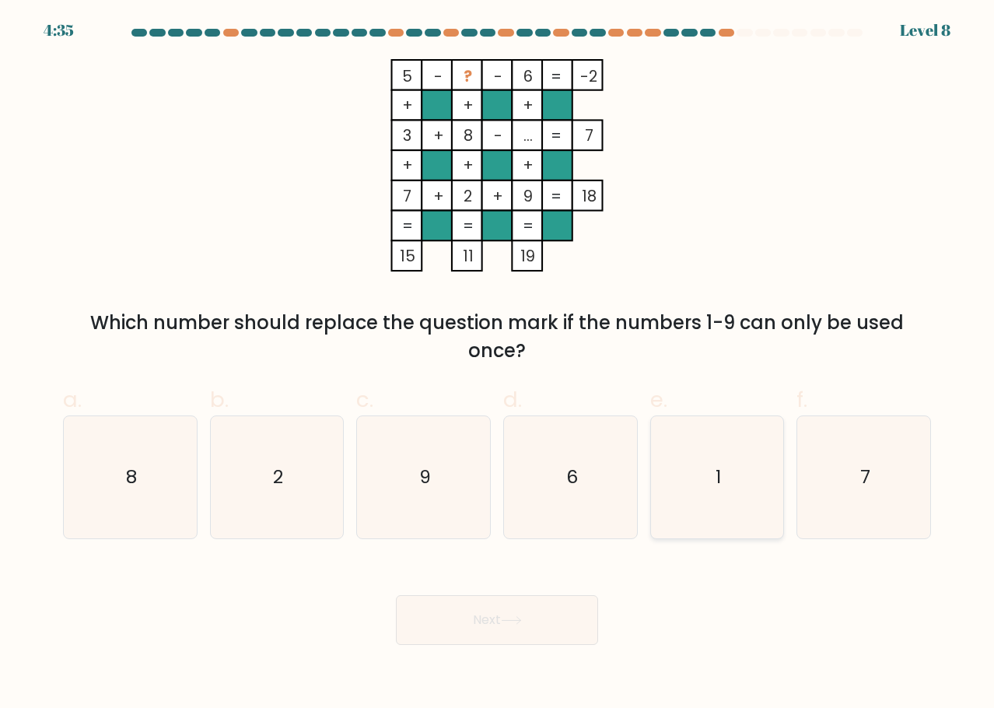
click at [692, 478] on icon "1" at bounding box center [716, 476] width 121 height 121
click at [498, 364] on input "e. 1" at bounding box center [497, 359] width 1 height 10
radio input "true"
click at [586, 627] on button "Next" at bounding box center [497, 620] width 202 height 50
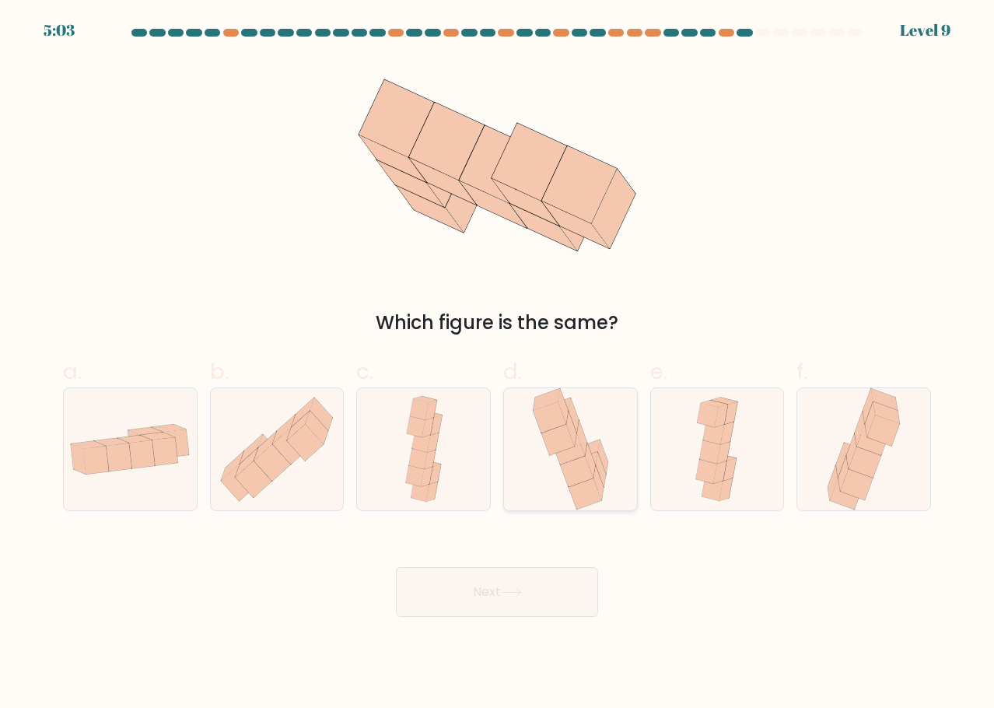
click at [569, 468] on icon at bounding box center [576, 471] width 33 height 31
click at [498, 364] on input "d." at bounding box center [497, 359] width 1 height 10
radio input "true"
click at [558, 585] on button "Next" at bounding box center [497, 592] width 202 height 50
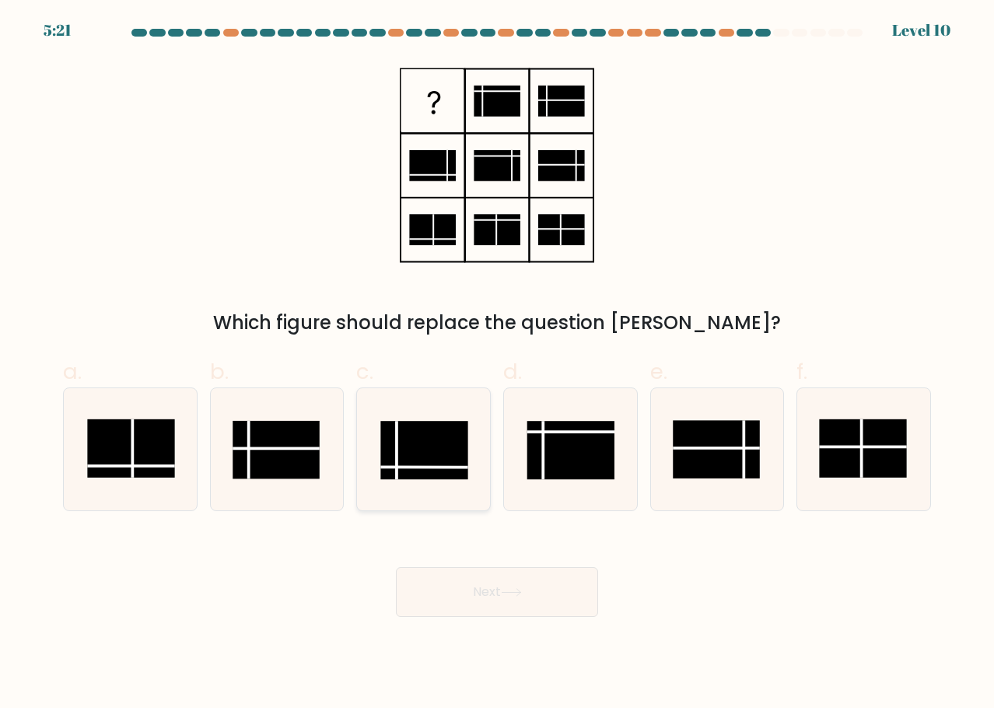
click at [416, 447] on rect at bounding box center [424, 450] width 87 height 58
click at [497, 364] on input "c." at bounding box center [497, 359] width 1 height 10
radio input "true"
click at [517, 579] on button "Next" at bounding box center [497, 592] width 202 height 50
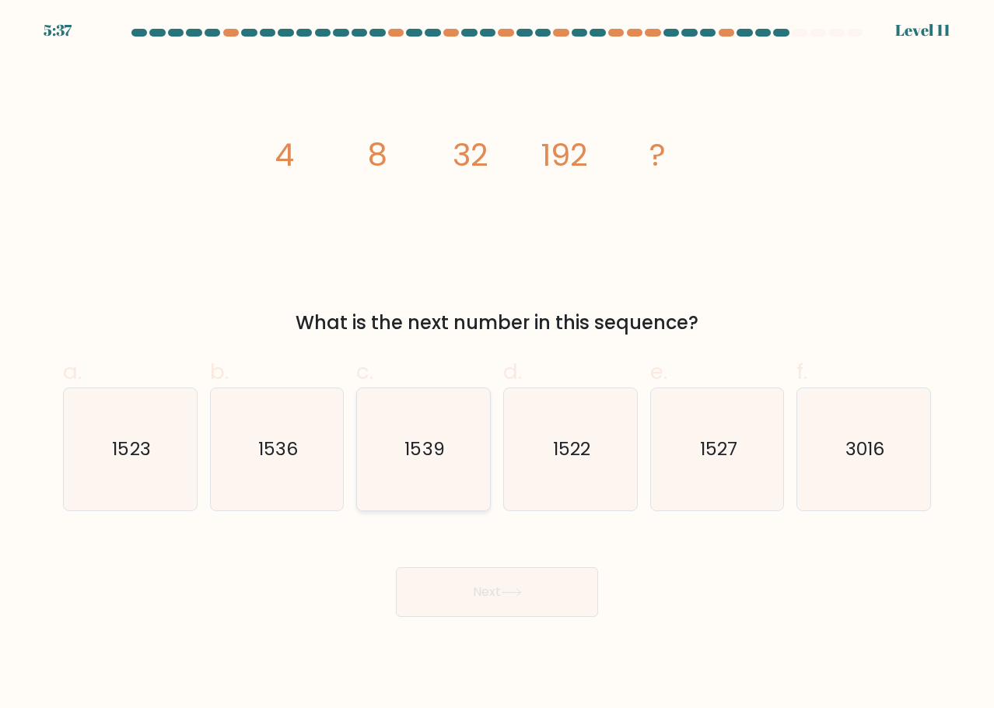
click at [439, 467] on icon "1539" at bounding box center [422, 448] width 121 height 121
click at [497, 364] on input "c. 1539" at bounding box center [497, 359] width 1 height 10
radio input "true"
click at [294, 453] on text "1536" at bounding box center [278, 449] width 40 height 26
click at [497, 364] on input "b. 1536" at bounding box center [497, 359] width 1 height 10
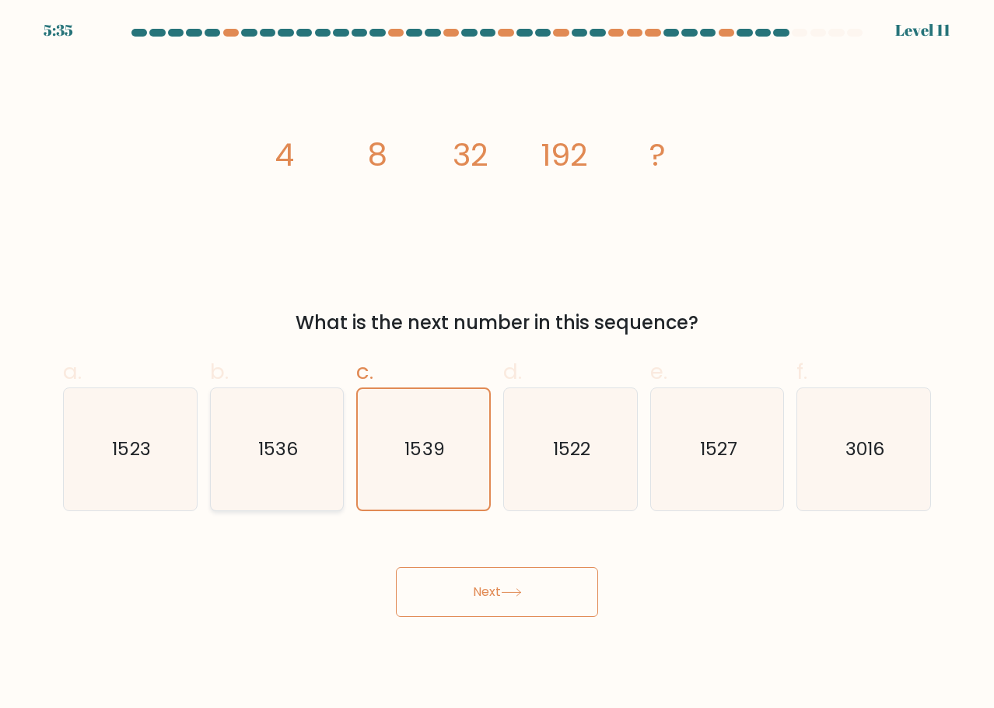
radio input "true"
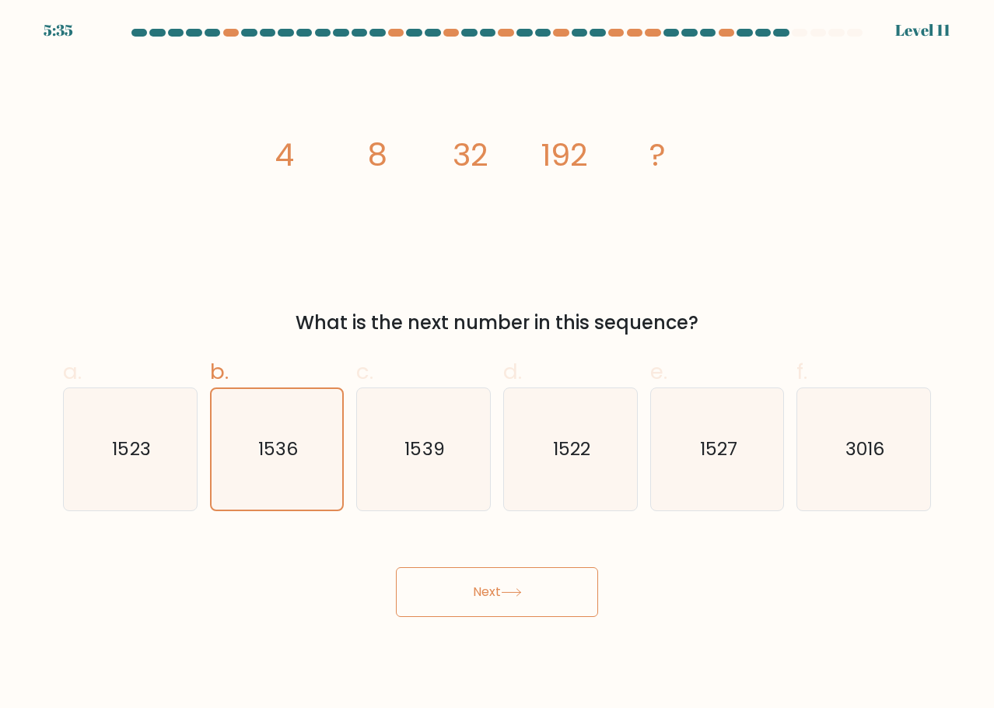
click at [537, 586] on button "Next" at bounding box center [497, 592] width 202 height 50
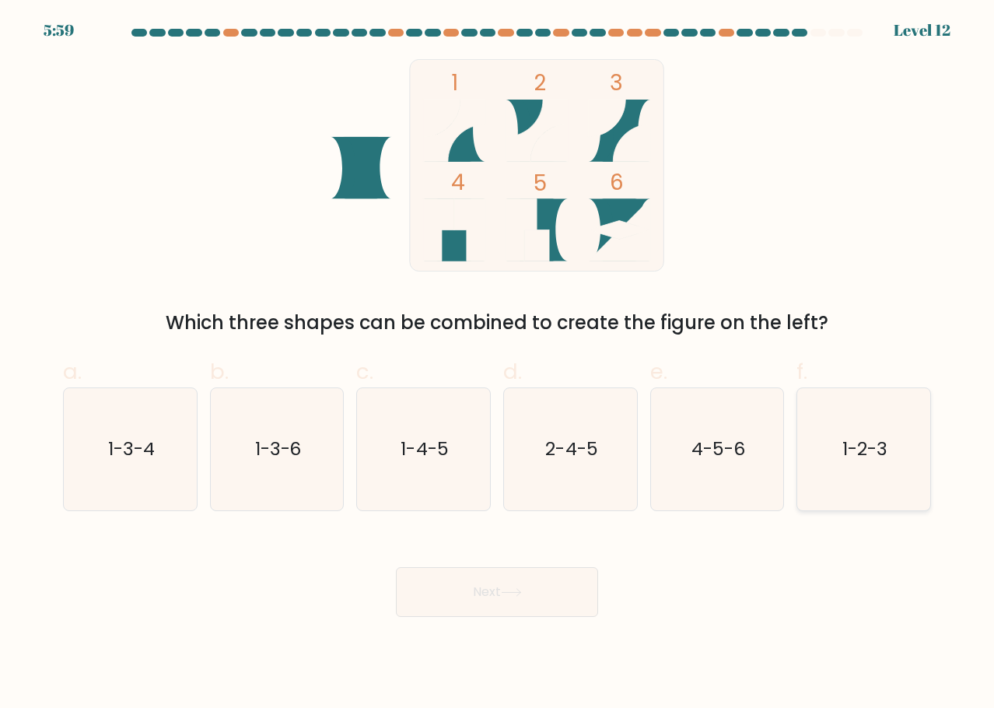
click at [834, 455] on icon "1-2-3" at bounding box center [863, 448] width 121 height 121
click at [498, 364] on input "f. 1-2-3" at bounding box center [497, 359] width 1 height 10
radio input "true"
click at [612, 581] on div "Next" at bounding box center [497, 573] width 887 height 87
click at [560, 582] on button "Next" at bounding box center [497, 592] width 202 height 50
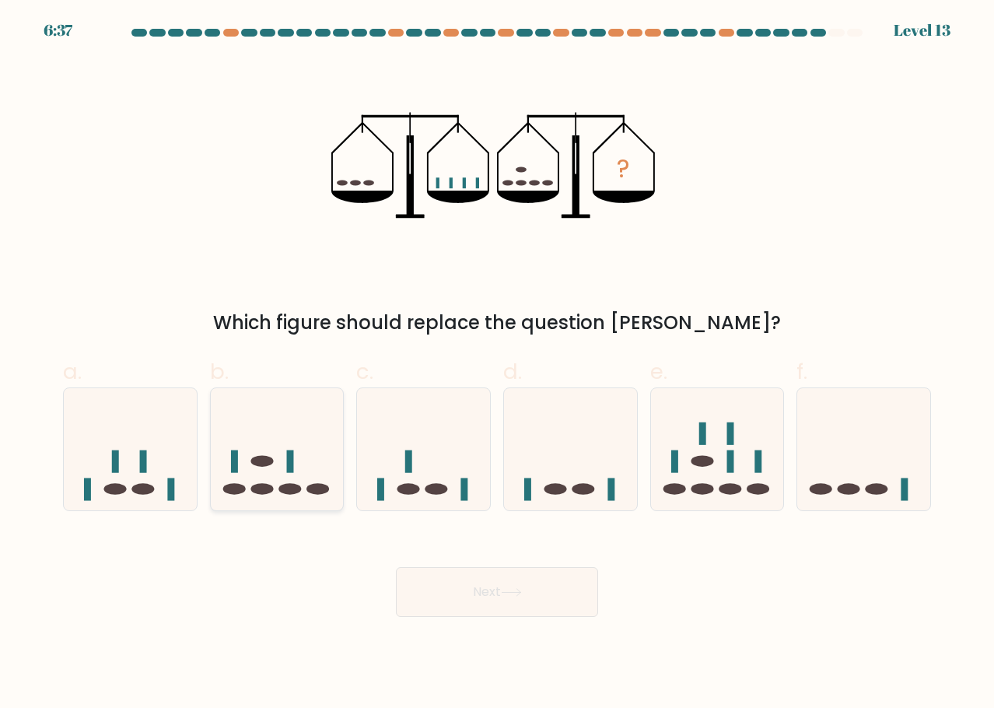
click at [291, 497] on icon at bounding box center [277, 449] width 133 height 110
click at [497, 364] on input "b." at bounding box center [497, 359] width 1 height 10
radio input "true"
click at [484, 579] on button "Next" at bounding box center [497, 592] width 202 height 50
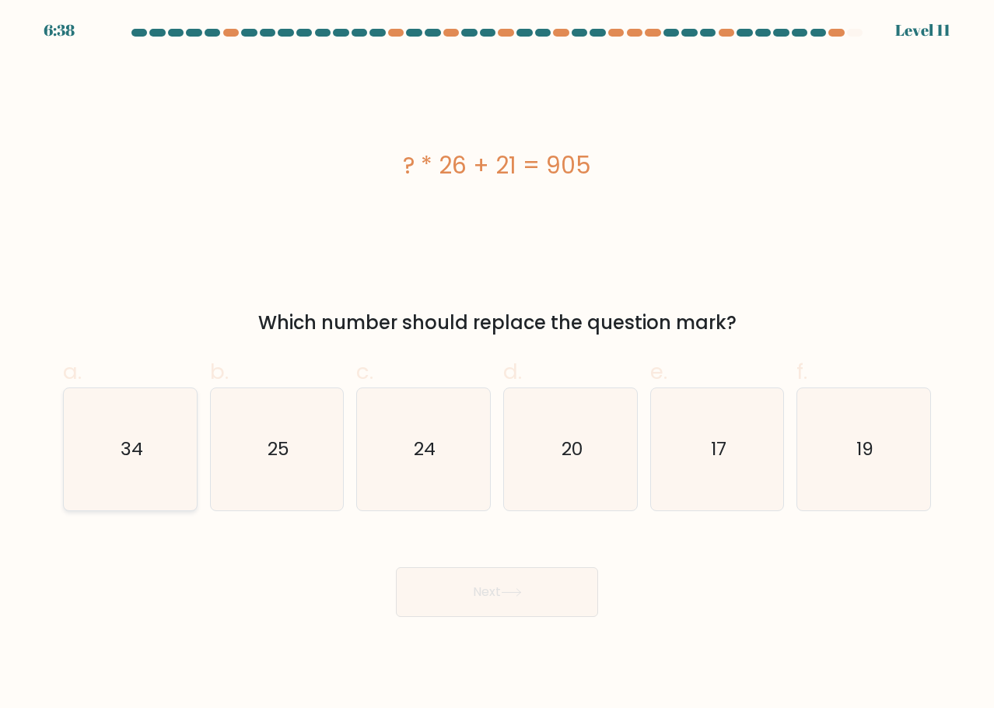
click at [107, 451] on icon "34" at bounding box center [129, 448] width 121 height 121
click at [497, 364] on input "a. 34" at bounding box center [497, 359] width 1 height 10
radio input "true"
click at [445, 568] on button "Next" at bounding box center [497, 592] width 202 height 50
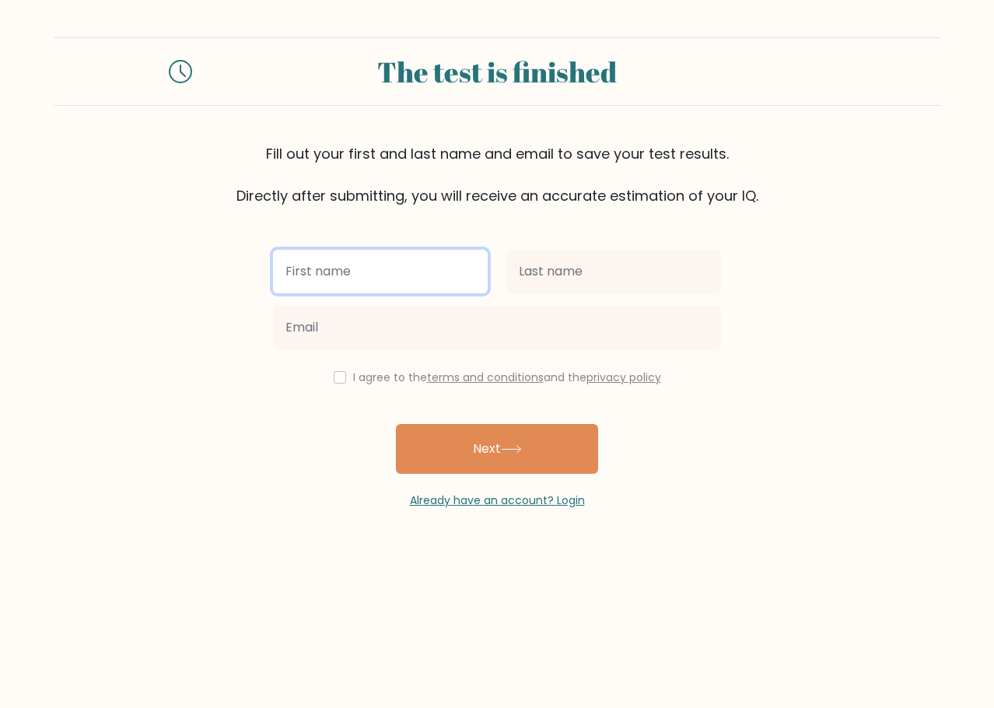
click at [428, 253] on input "text" at bounding box center [380, 272] width 215 height 44
type input "[PERSON_NAME]"
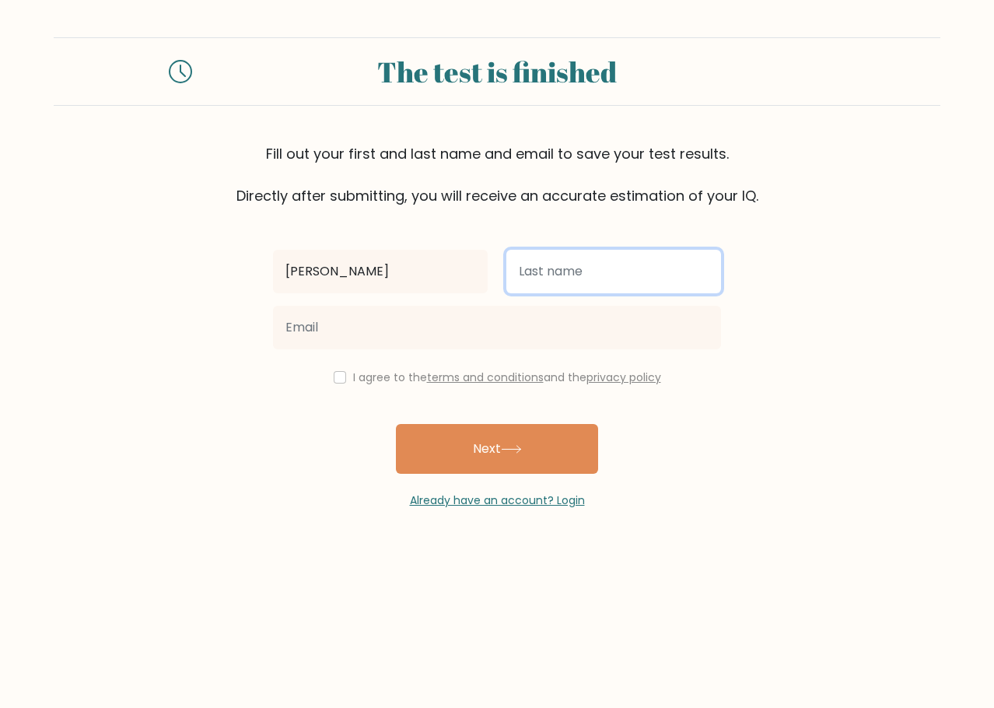
click at [584, 271] on input "text" at bounding box center [613, 272] width 215 height 44
type input "Siscar"
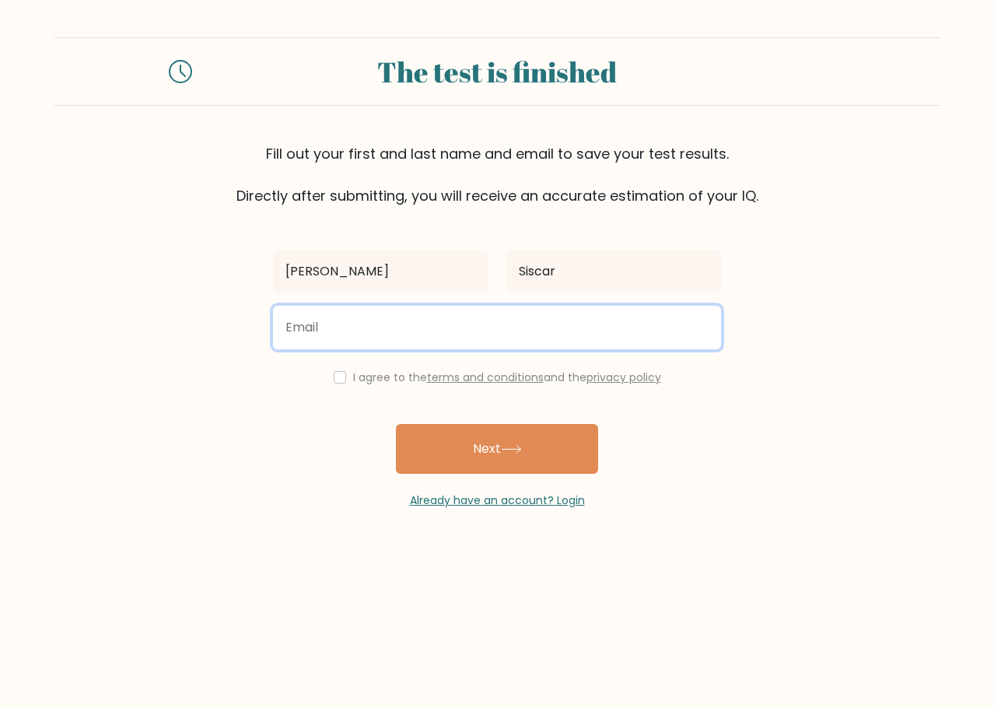
click at [300, 332] on input "email" at bounding box center [497, 328] width 448 height 44
type input "louiegenel21@gmail.com"
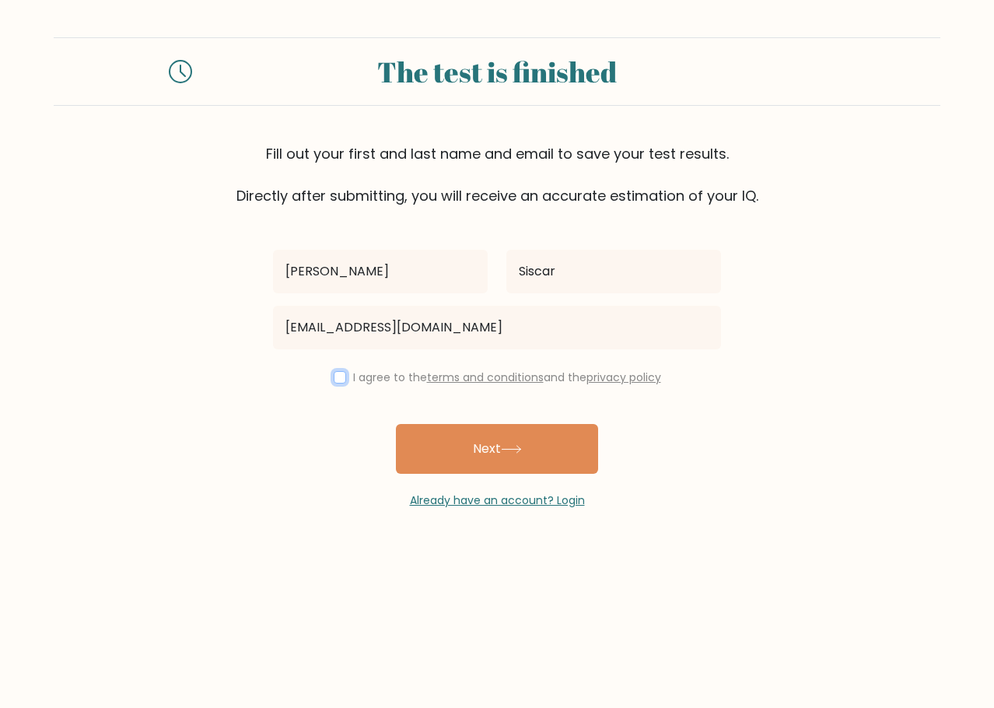
click at [336, 372] on input "checkbox" at bounding box center [340, 377] width 12 height 12
checkbox input "true"
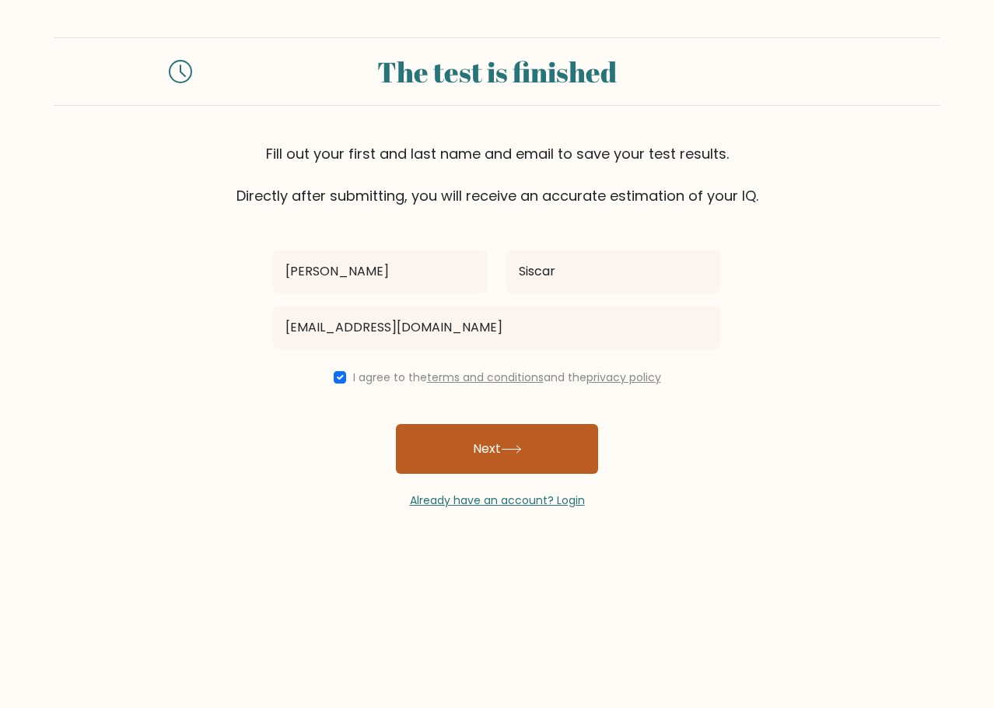
click at [456, 454] on button "Next" at bounding box center [497, 449] width 202 height 50
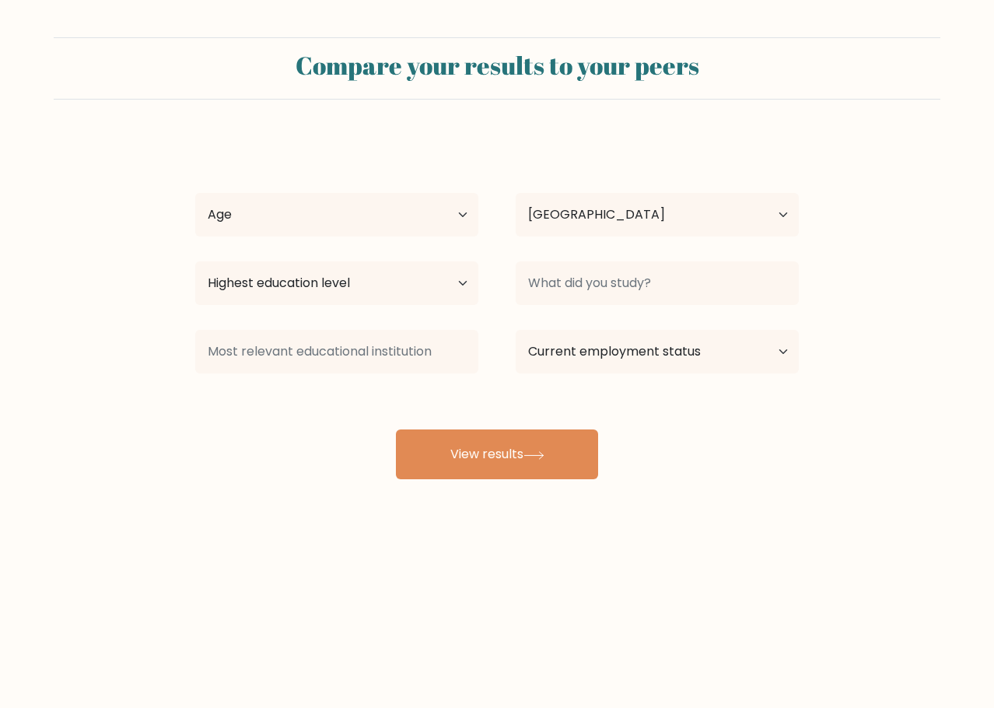
select select "PH"
click at [431, 205] on select "Age Under 18 years old 18-24 years old 25-34 years old 35-44 years old 45-54 ye…" at bounding box center [336, 215] width 283 height 44
select select "25_34"
click at [195, 193] on select "Age Under 18 years old 18-24 years old 25-34 years old 35-44 years old 45-54 ye…" at bounding box center [336, 215] width 283 height 44
click at [608, 222] on select "Country Afghanistan Albania Algeria American Samoa Andorra Angola Anguilla Anta…" at bounding box center [657, 215] width 283 height 44
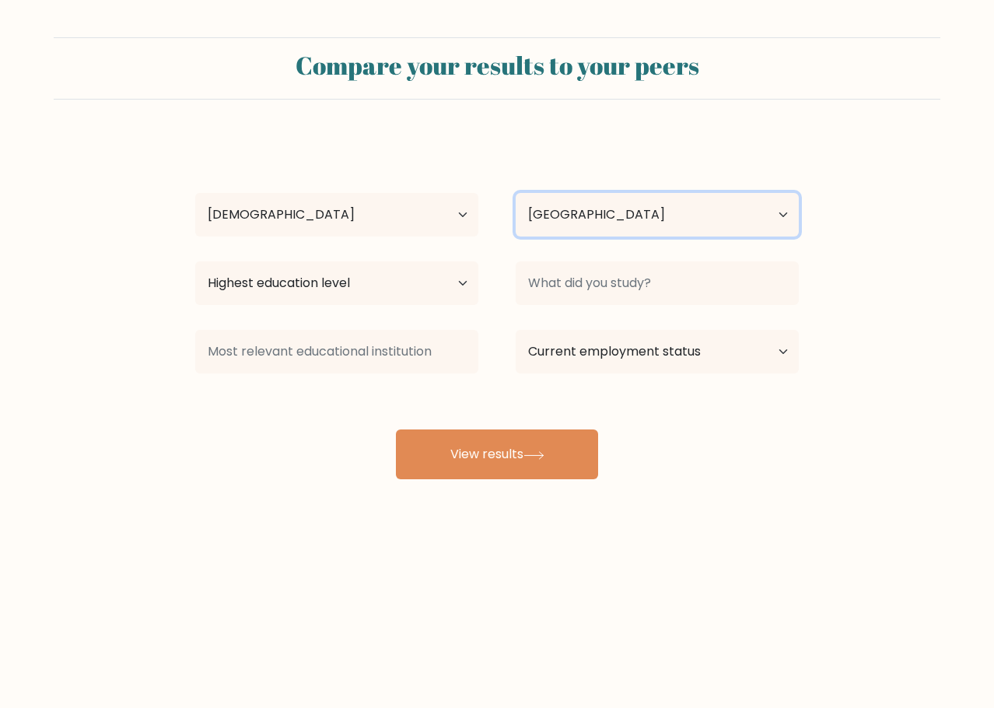
click at [608, 222] on select "Country Afghanistan Albania Algeria American Samoa Andorra Angola Anguilla Anta…" at bounding box center [657, 215] width 283 height 44
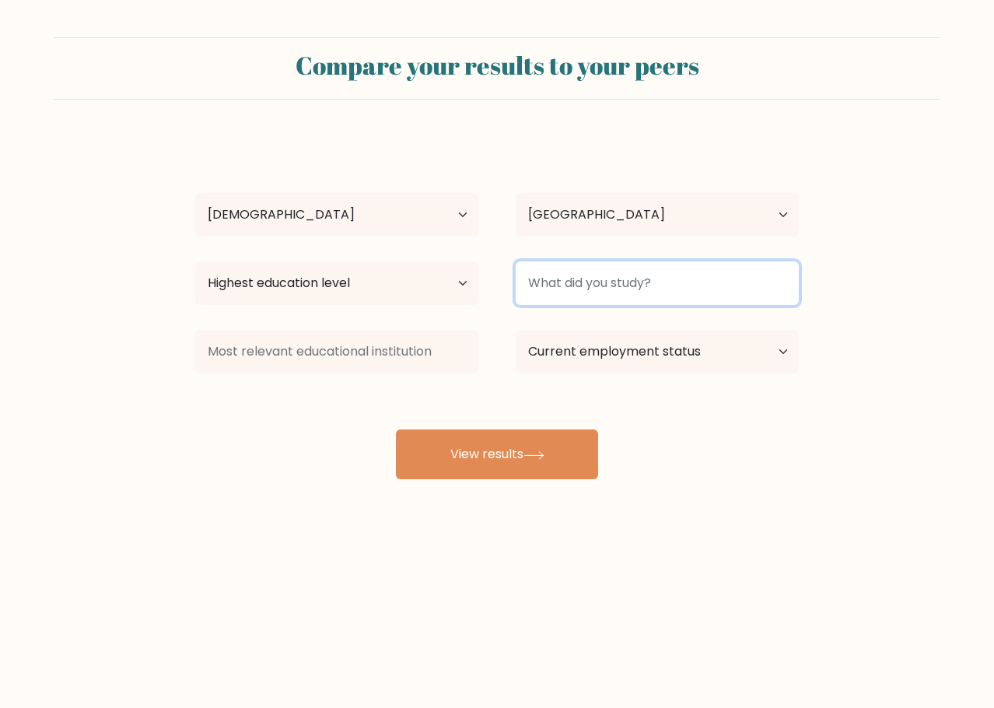
click at [575, 283] on input at bounding box center [657, 283] width 283 height 44
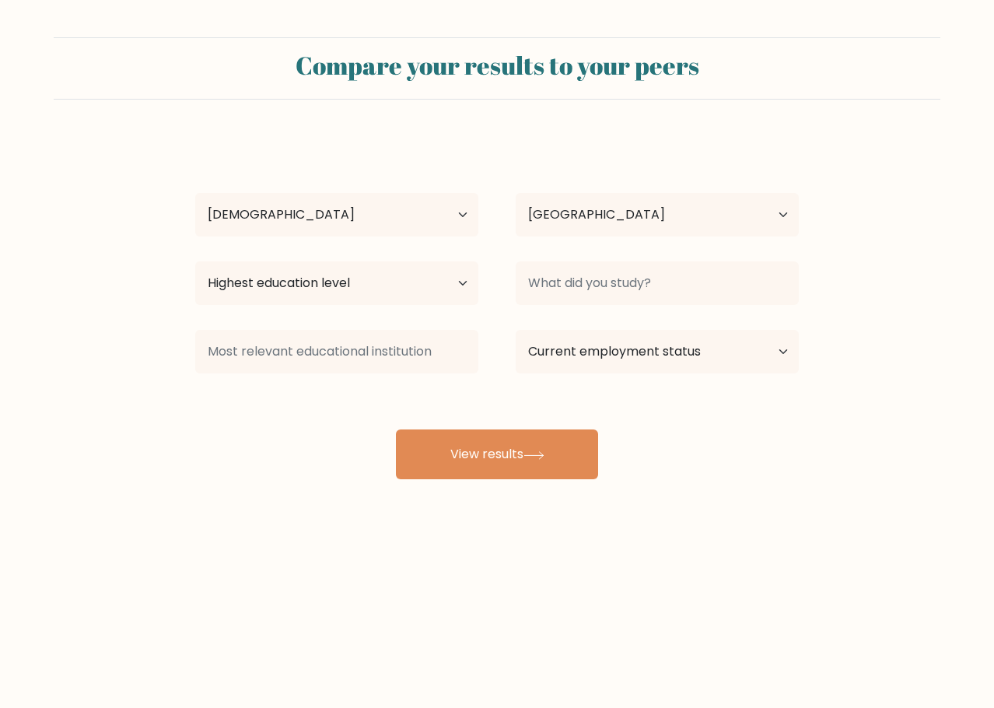
click at [855, 327] on form "Compare your results to your peers Louie Gene Siscar Age Under 18 years old 18-…" at bounding box center [497, 258] width 994 height 442
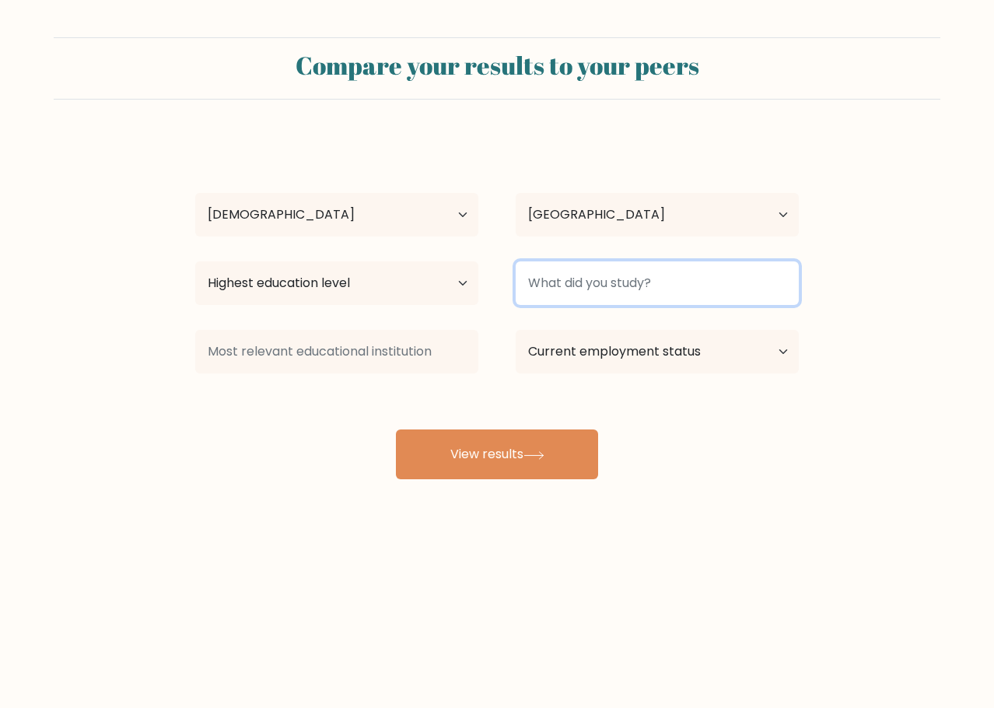
click at [579, 275] on input at bounding box center [657, 283] width 283 height 44
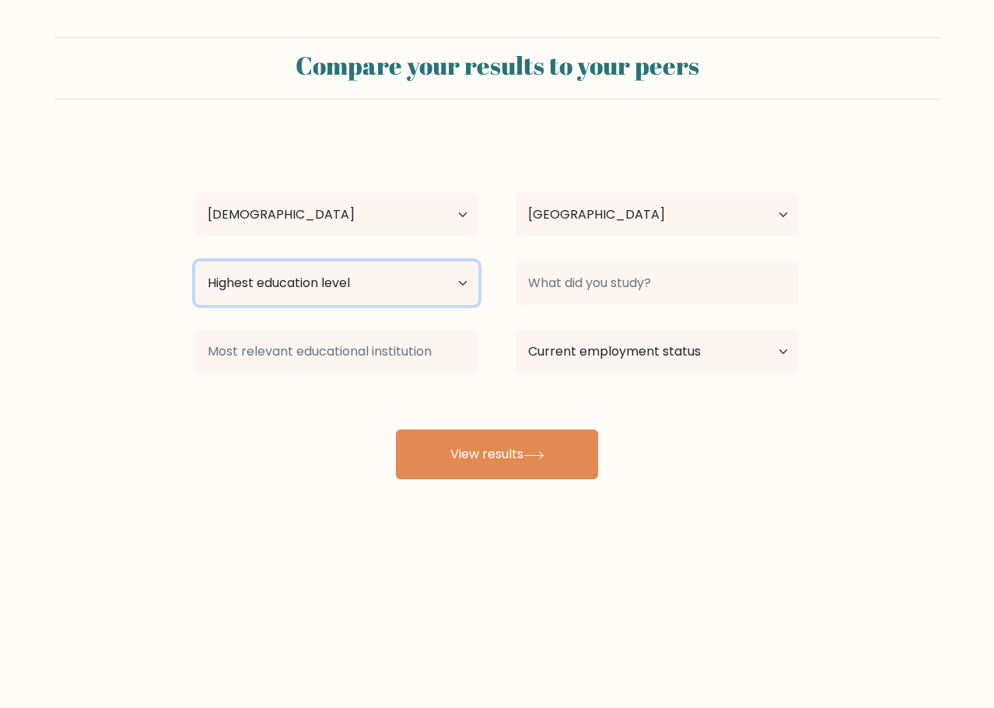
click at [461, 278] on select "Highest education level No schooling Primary Lower Secondary Upper Secondary Oc…" at bounding box center [336, 283] width 283 height 44
select select "bachelors_degree"
click at [195, 261] on select "Highest education level No schooling Primary Lower Secondary Upper Secondary Oc…" at bounding box center [336, 283] width 283 height 44
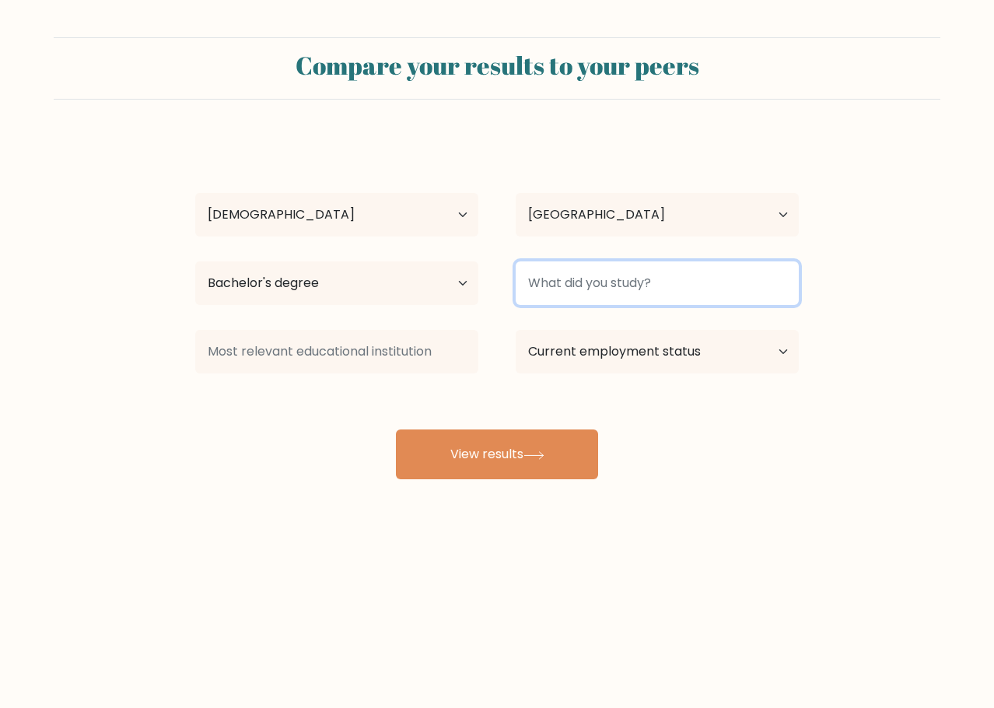
click at [567, 292] on input at bounding box center [657, 283] width 283 height 44
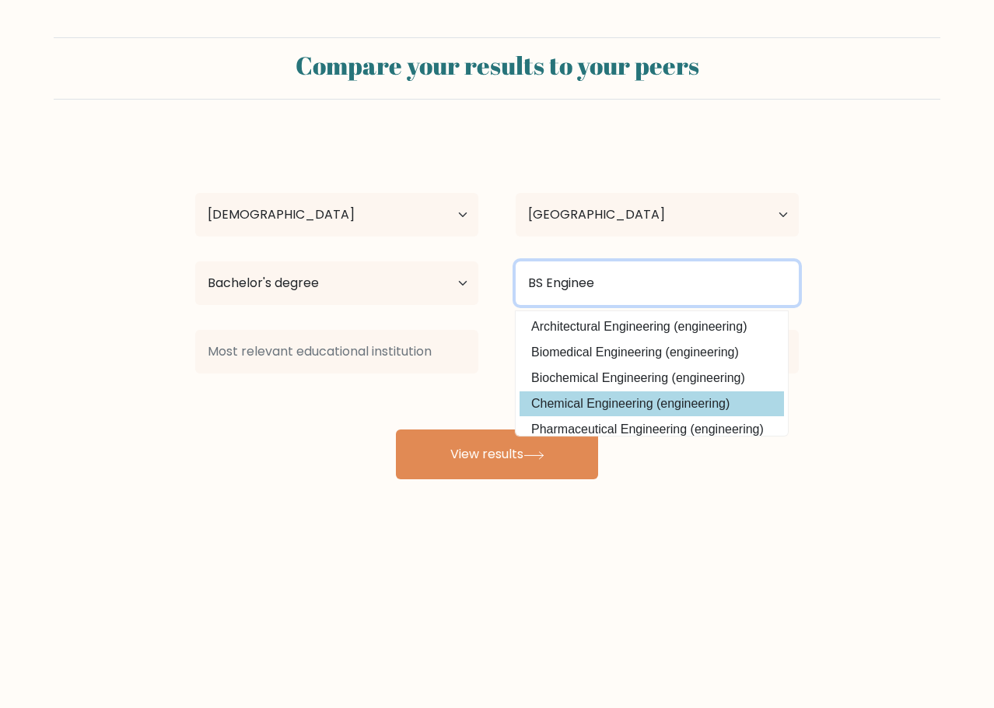
scroll to position [140, 0]
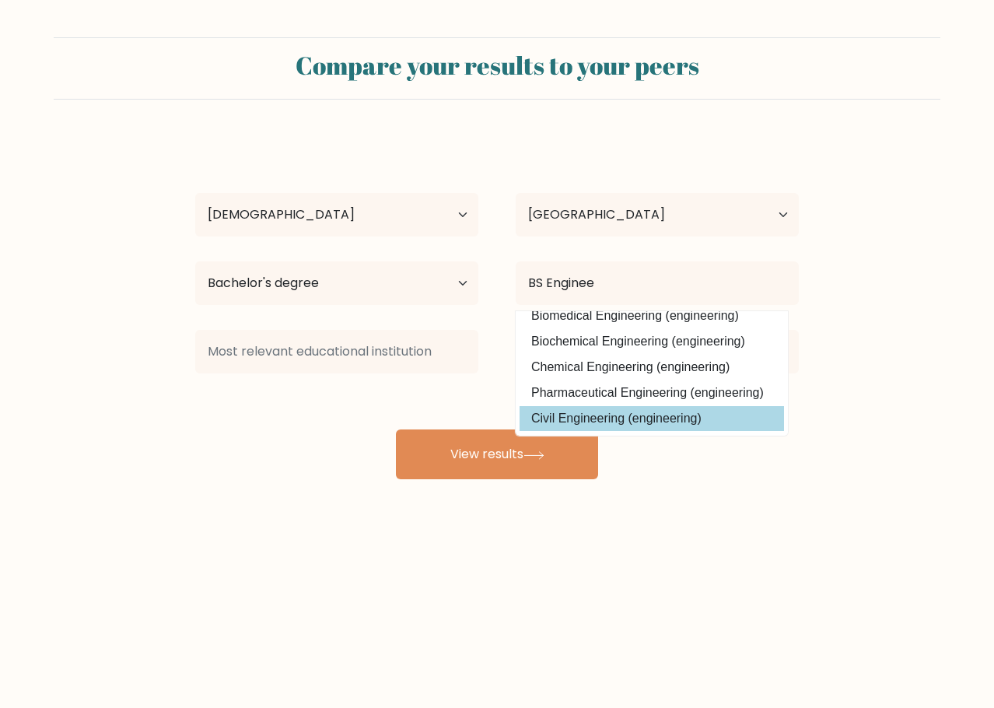
click at [674, 414] on option "Civil Engineering (engineering)" at bounding box center [651, 418] width 264 height 25
type input "Civil Engineering"
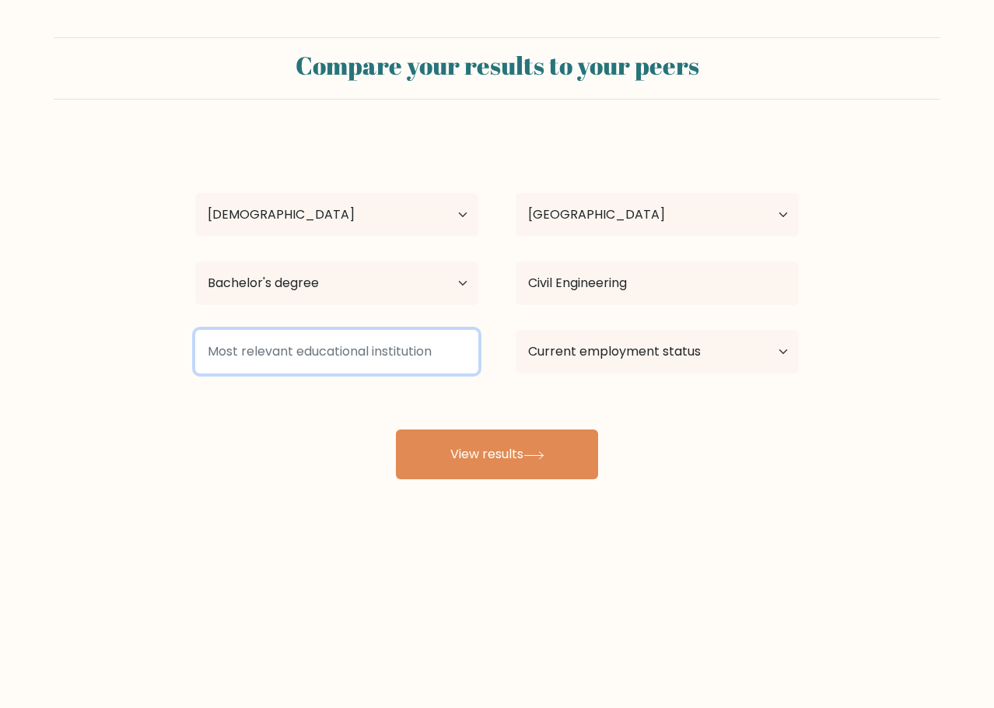
click at [371, 356] on input at bounding box center [336, 352] width 283 height 44
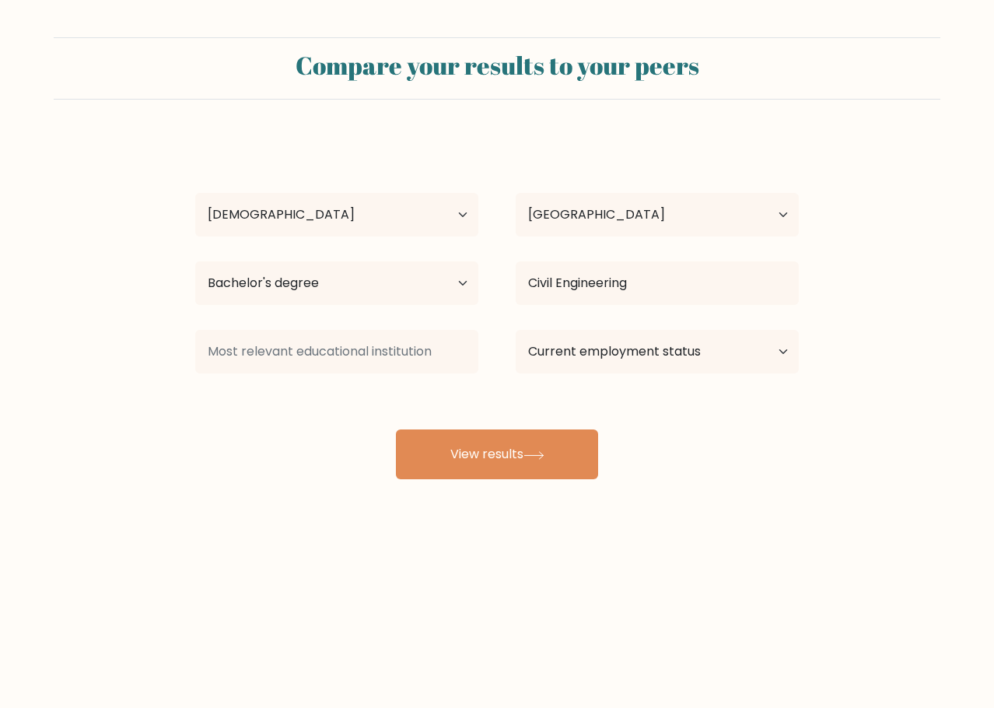
click at [233, 439] on div "Louie Gene Siscar Age Under 18 years old 18-24 years old 25-34 years old 35-44 …" at bounding box center [497, 308] width 622 height 342
click at [615, 357] on select "Current employment status Employed Student Retired Other / prefer not to answer" at bounding box center [657, 352] width 283 height 44
click at [934, 401] on form "Compare your results to your peers Louie Gene Siscar Age Under 18 years old 18-…" at bounding box center [497, 258] width 994 height 442
drag, startPoint x: 481, startPoint y: 457, endPoint x: 655, endPoint y: 493, distance: 177.8
click at [481, 457] on button "View results" at bounding box center [497, 454] width 202 height 50
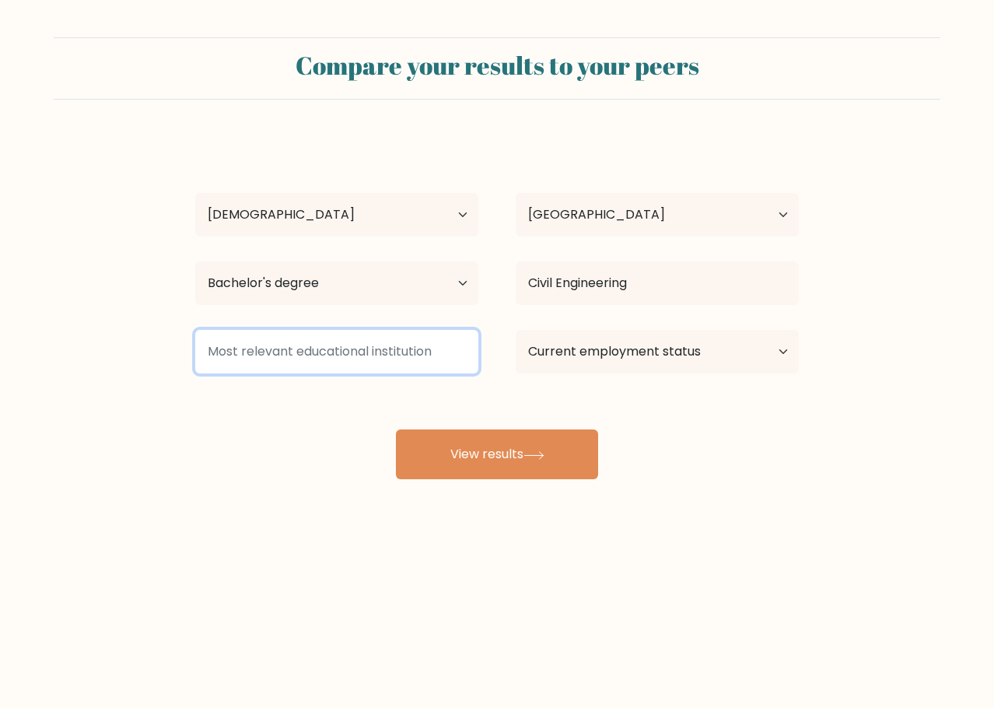
click at [420, 362] on input at bounding box center [336, 352] width 283 height 44
click at [320, 348] on input at bounding box center [336, 352] width 283 height 44
click at [403, 364] on input at bounding box center [336, 352] width 283 height 44
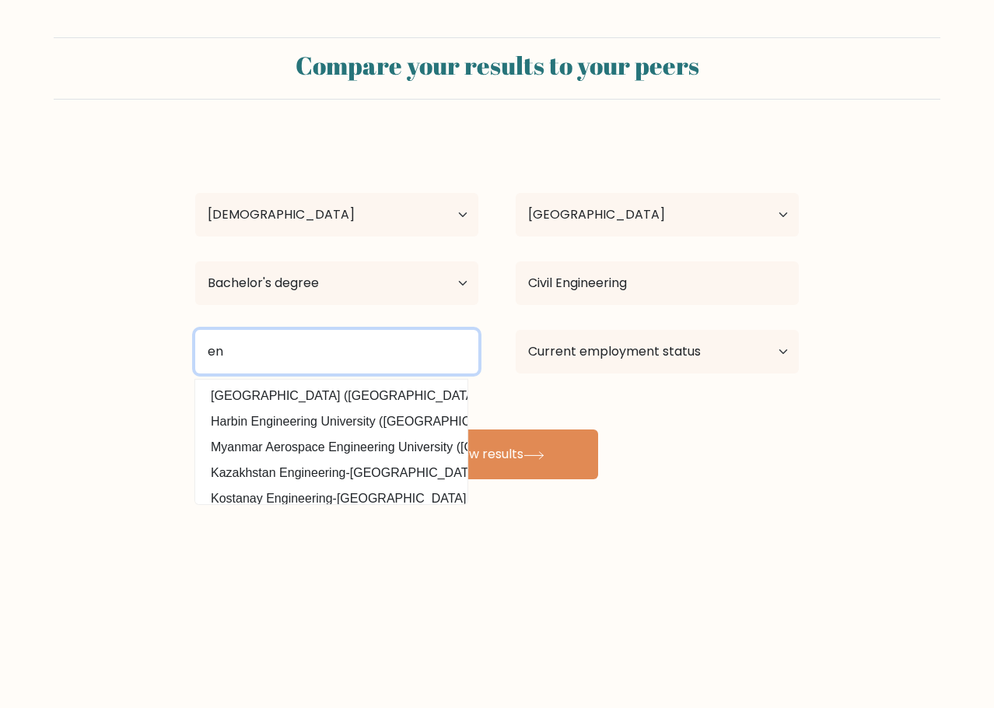
type input "e"
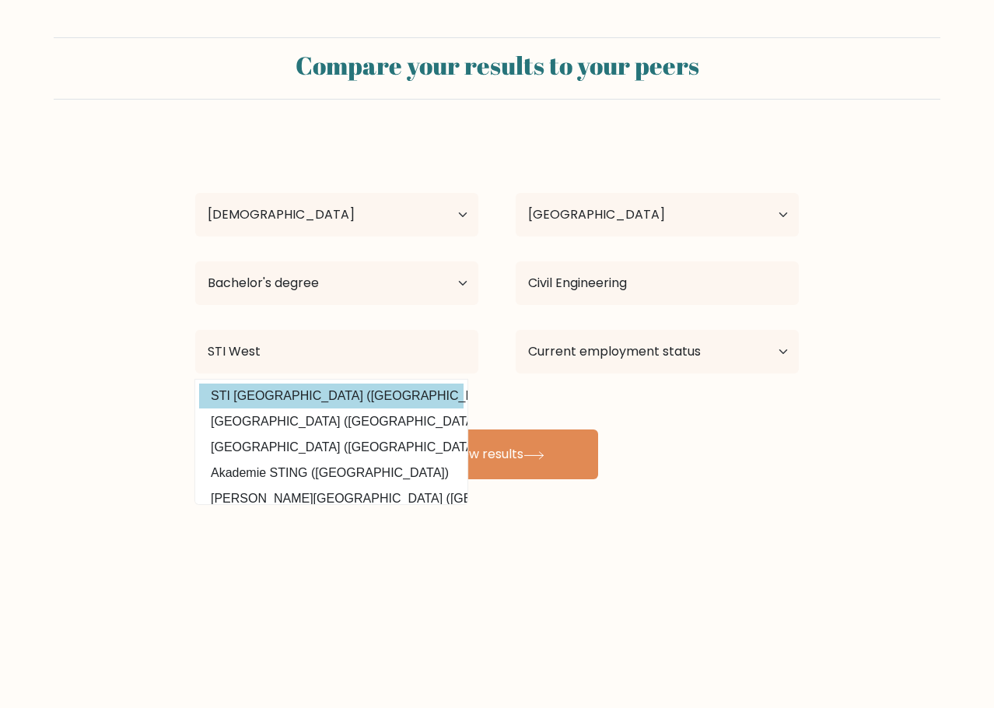
click at [390, 398] on option "STI West Negros University (Philippines)" at bounding box center [331, 395] width 264 height 25
type input "STI [GEOGRAPHIC_DATA]"
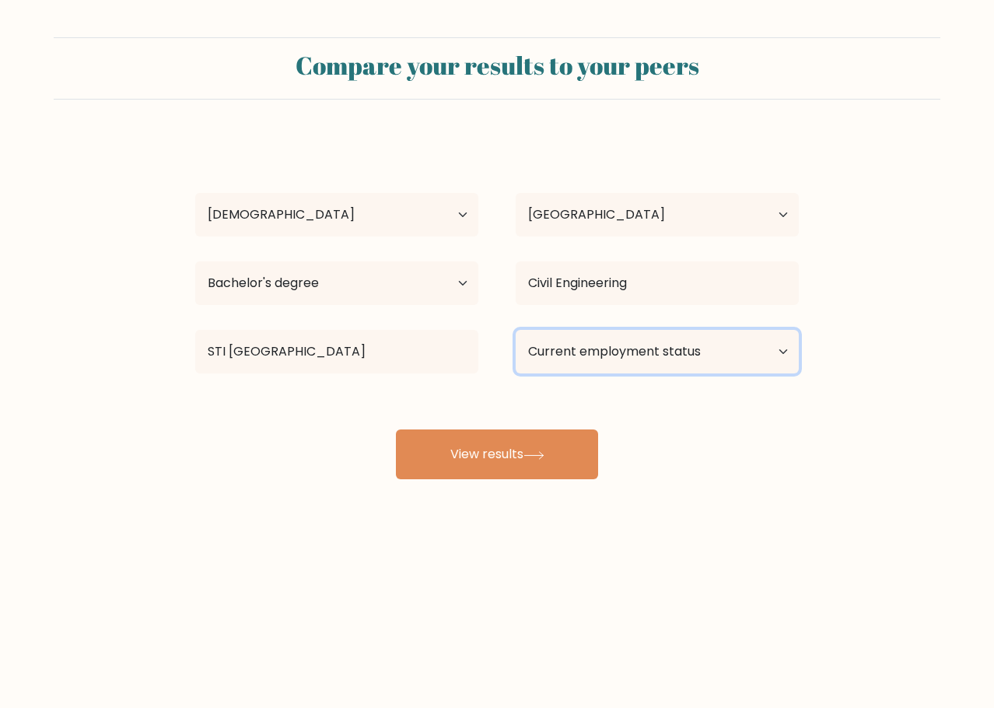
click at [661, 346] on select "Current employment status Employed Student Retired Other / prefer not to answer" at bounding box center [657, 352] width 283 height 44
select select "student"
click at [516, 330] on select "Current employment status Employed Student Retired Other / prefer not to answer" at bounding box center [657, 352] width 283 height 44
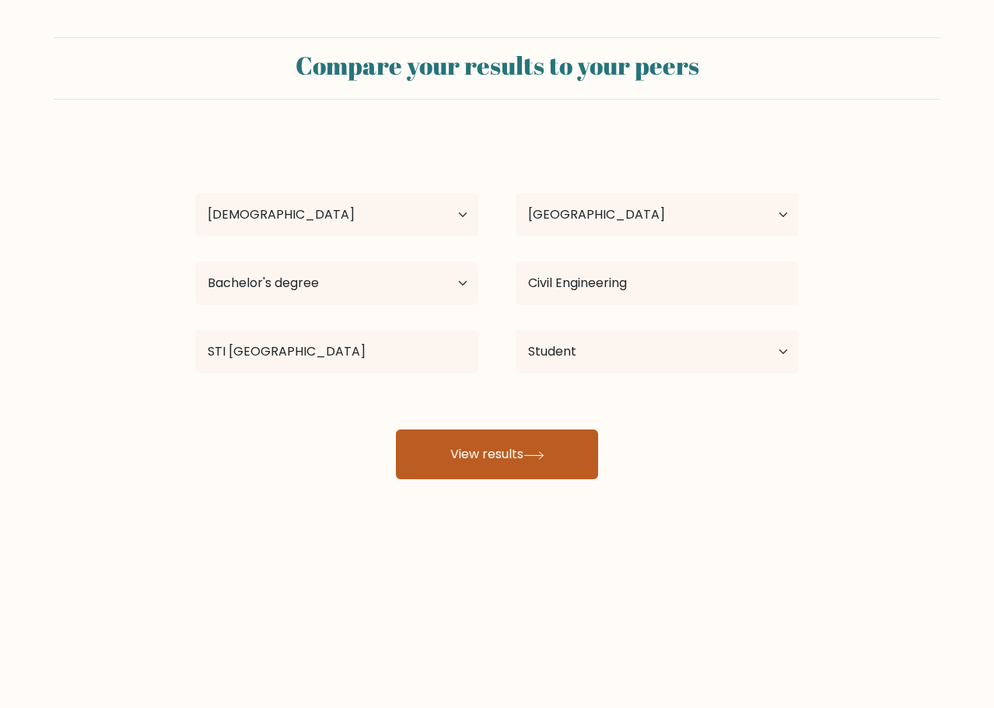
click at [516, 459] on button "View results" at bounding box center [497, 454] width 202 height 50
